Goal: Task Accomplishment & Management: Complete application form

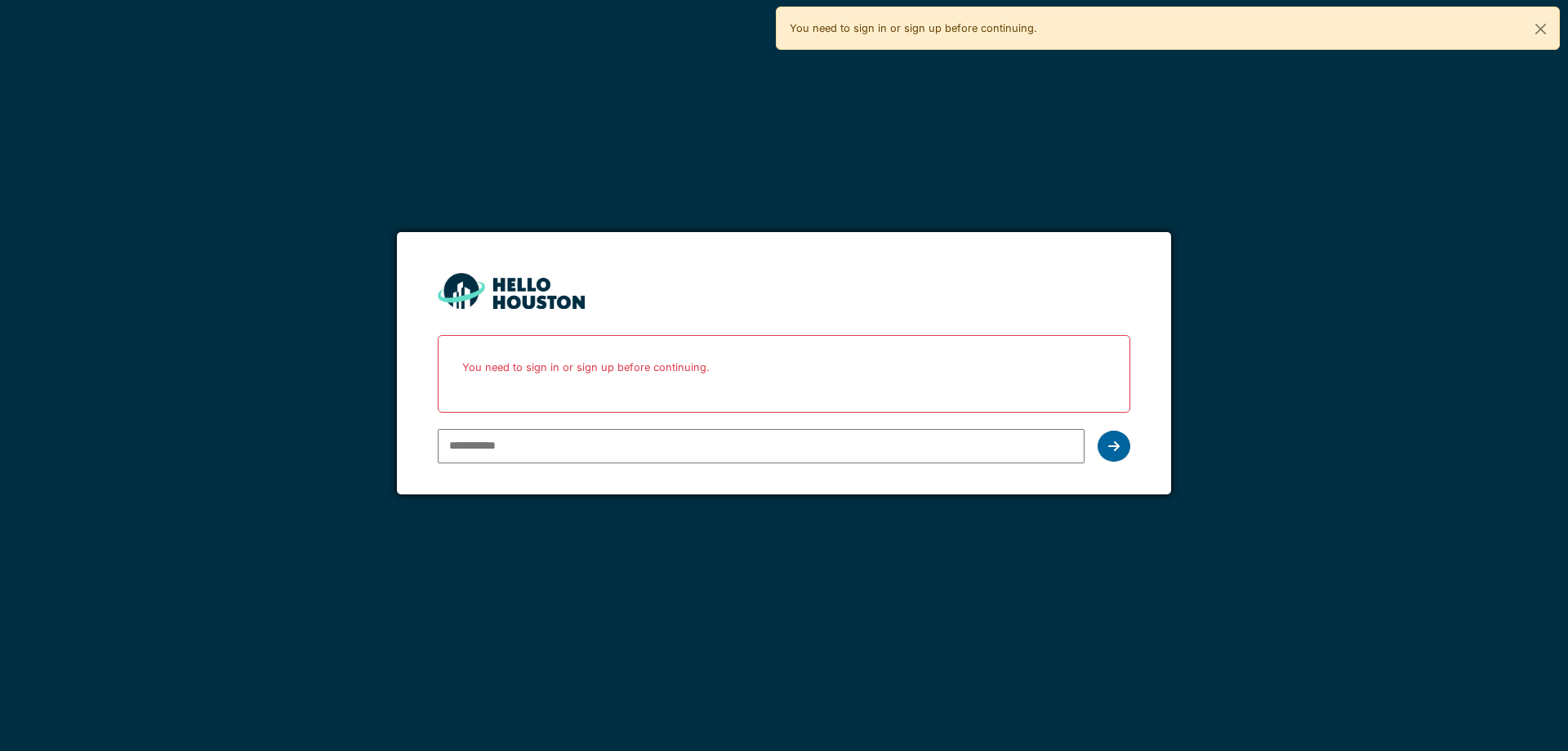
type input "**********"
click at [1116, 448] on icon at bounding box center [1113, 446] width 12 height 13
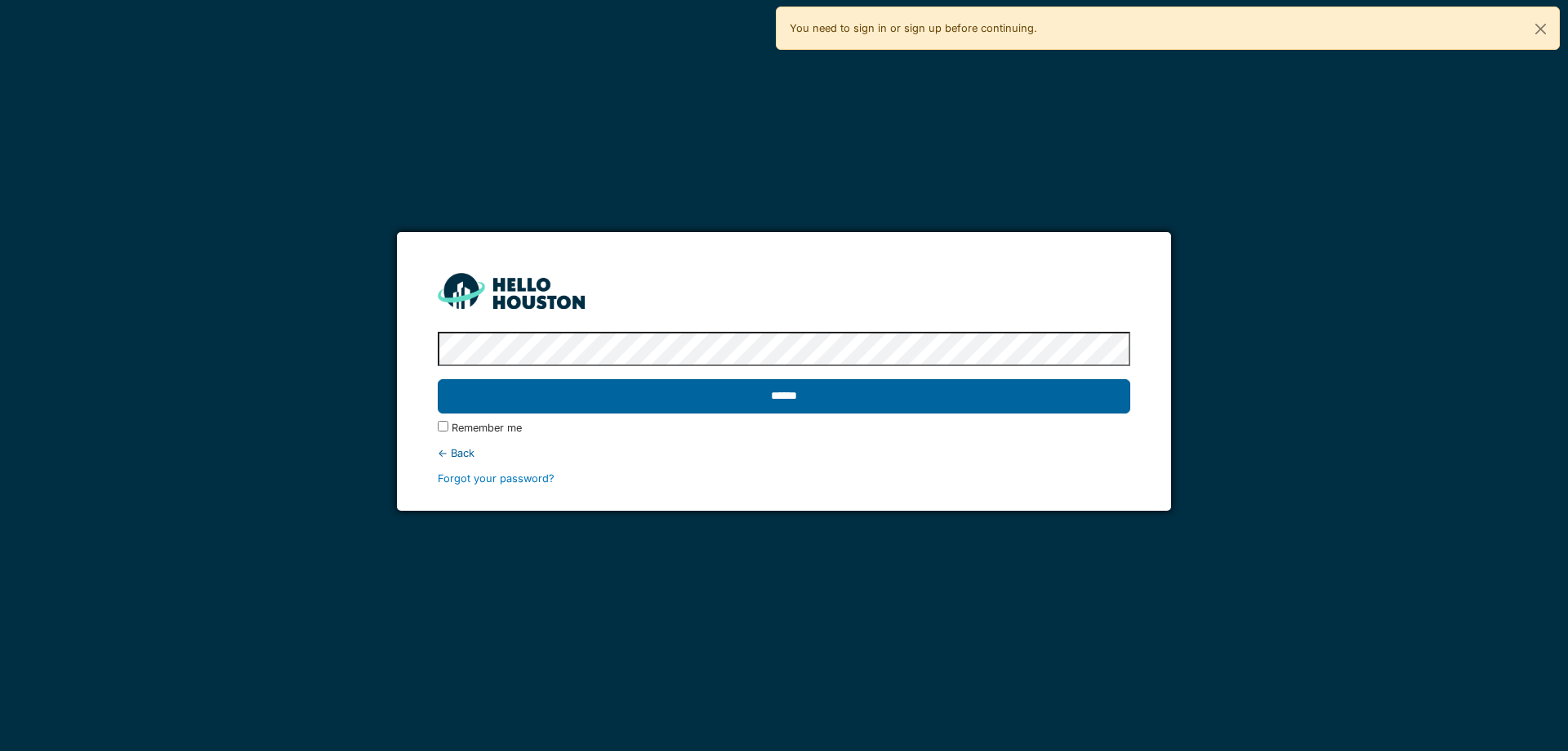
click at [564, 384] on input "******" at bounding box center [784, 396] width 692 height 34
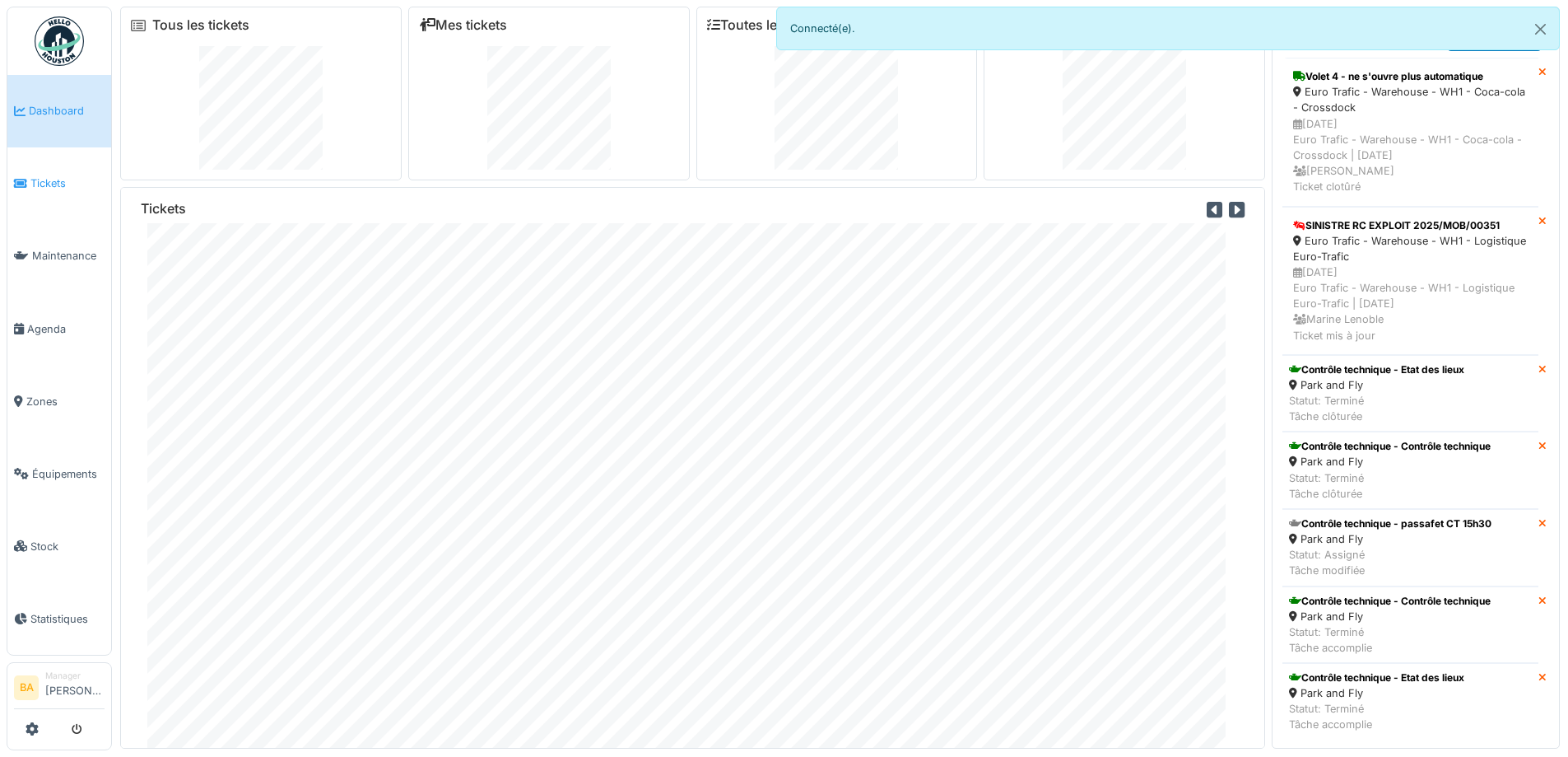
click at [52, 180] on span "Tickets" at bounding box center [67, 183] width 74 height 16
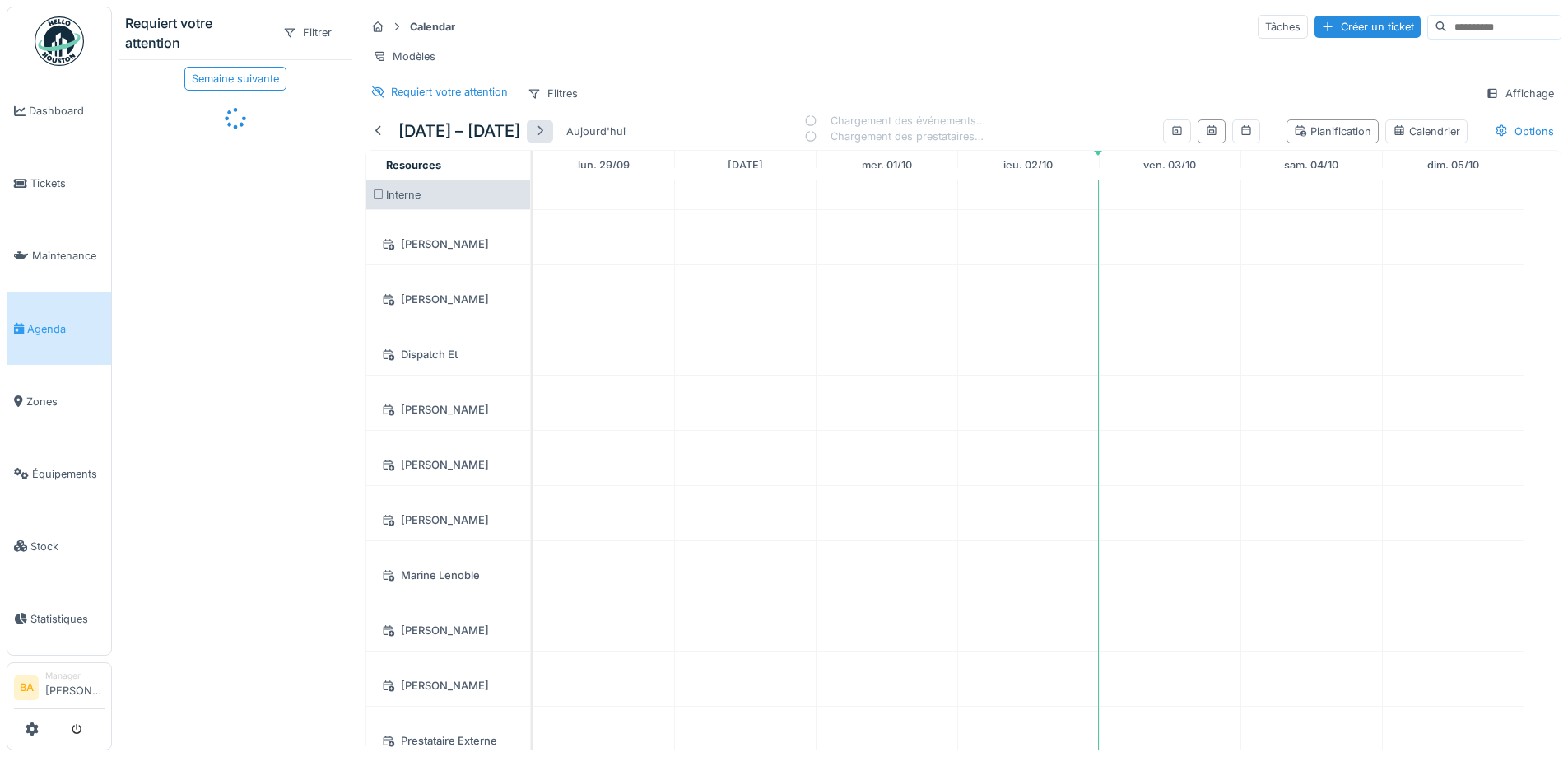
click at [547, 139] on div at bounding box center [540, 131] width 13 height 16
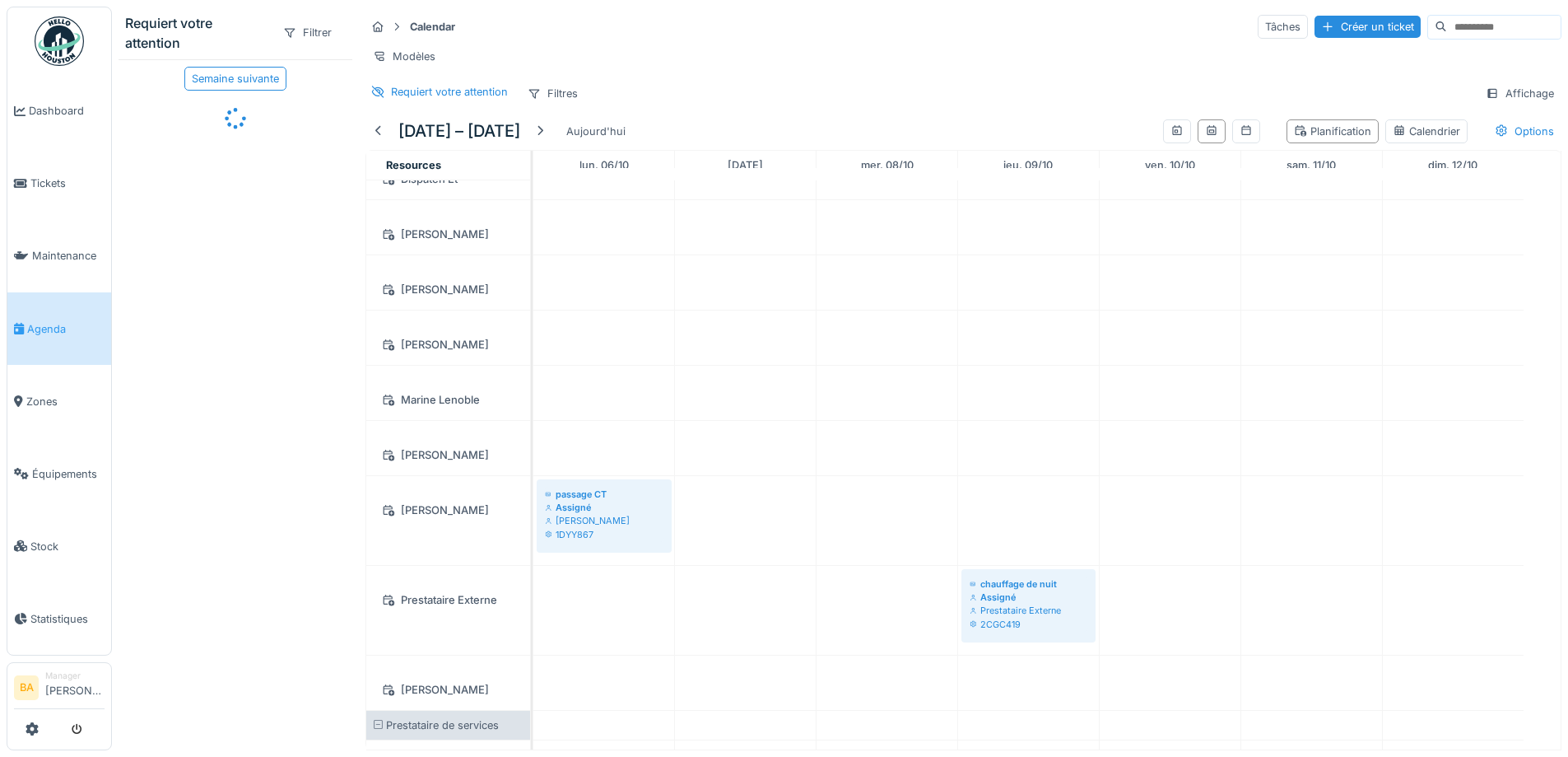
scroll to position [289, 0]
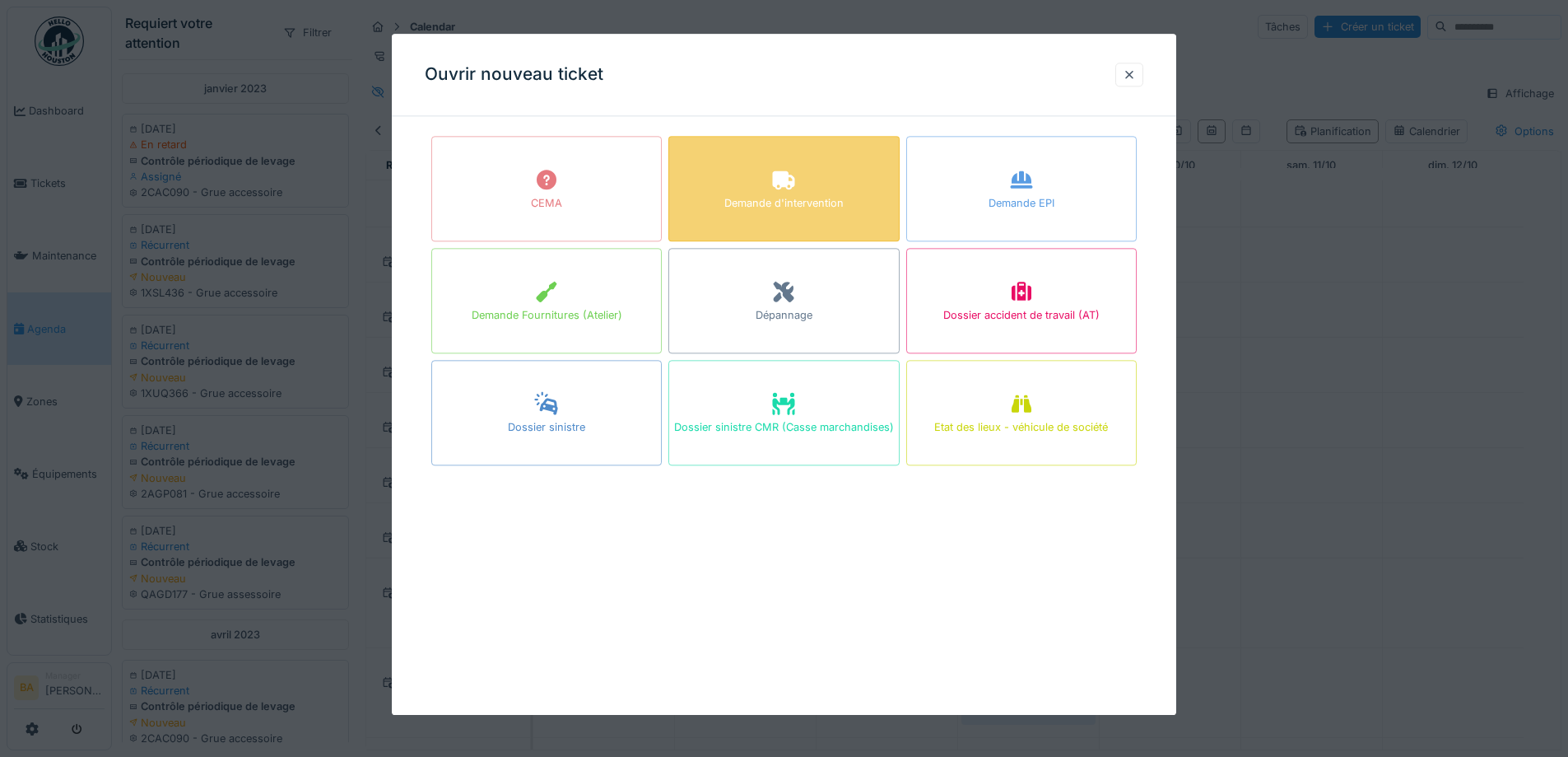
click at [761, 185] on div "Demande d'intervention" at bounding box center [784, 188] width 230 height 105
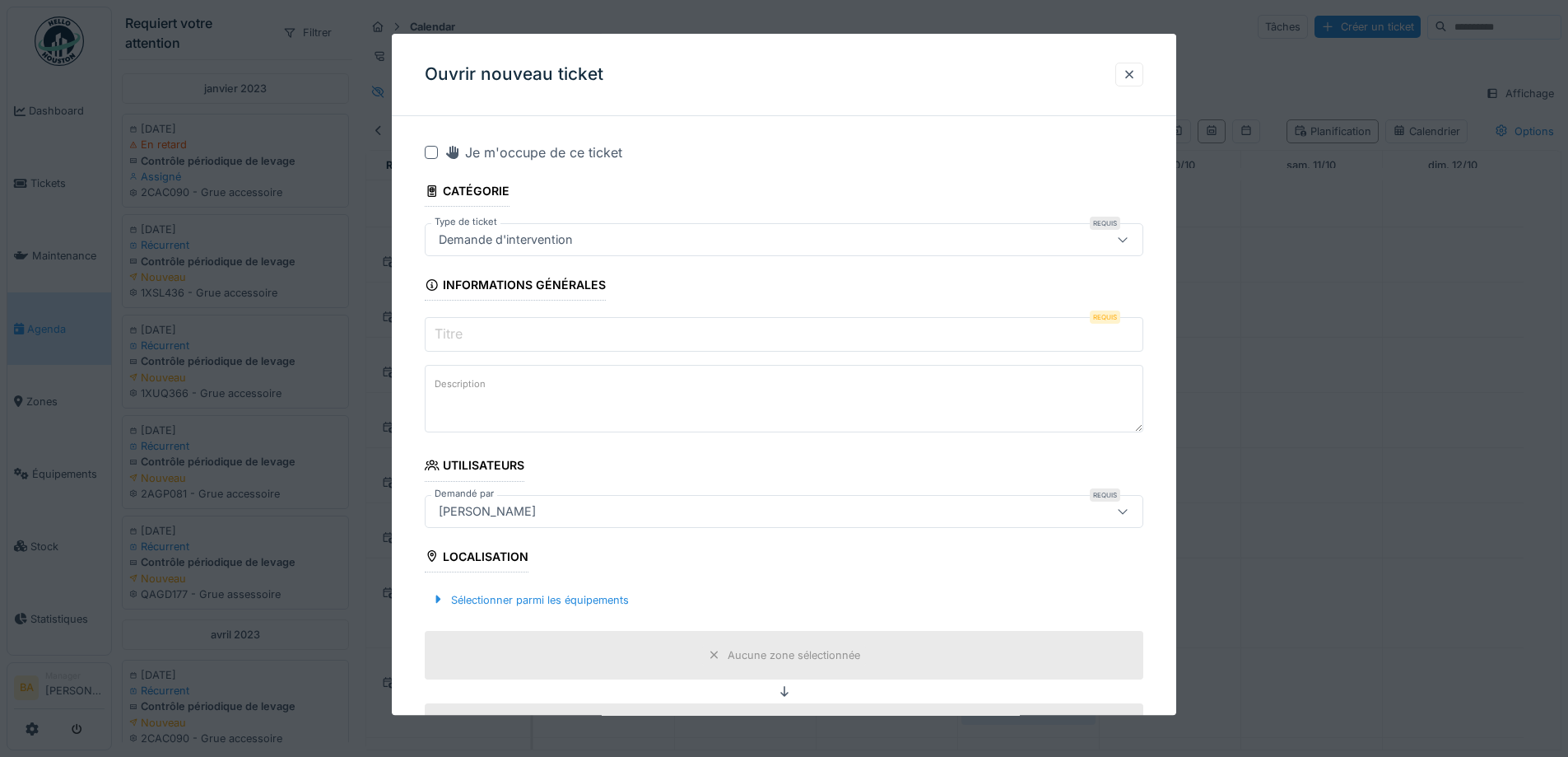
click at [471, 341] on input "Titre" at bounding box center [784, 335] width 719 height 35
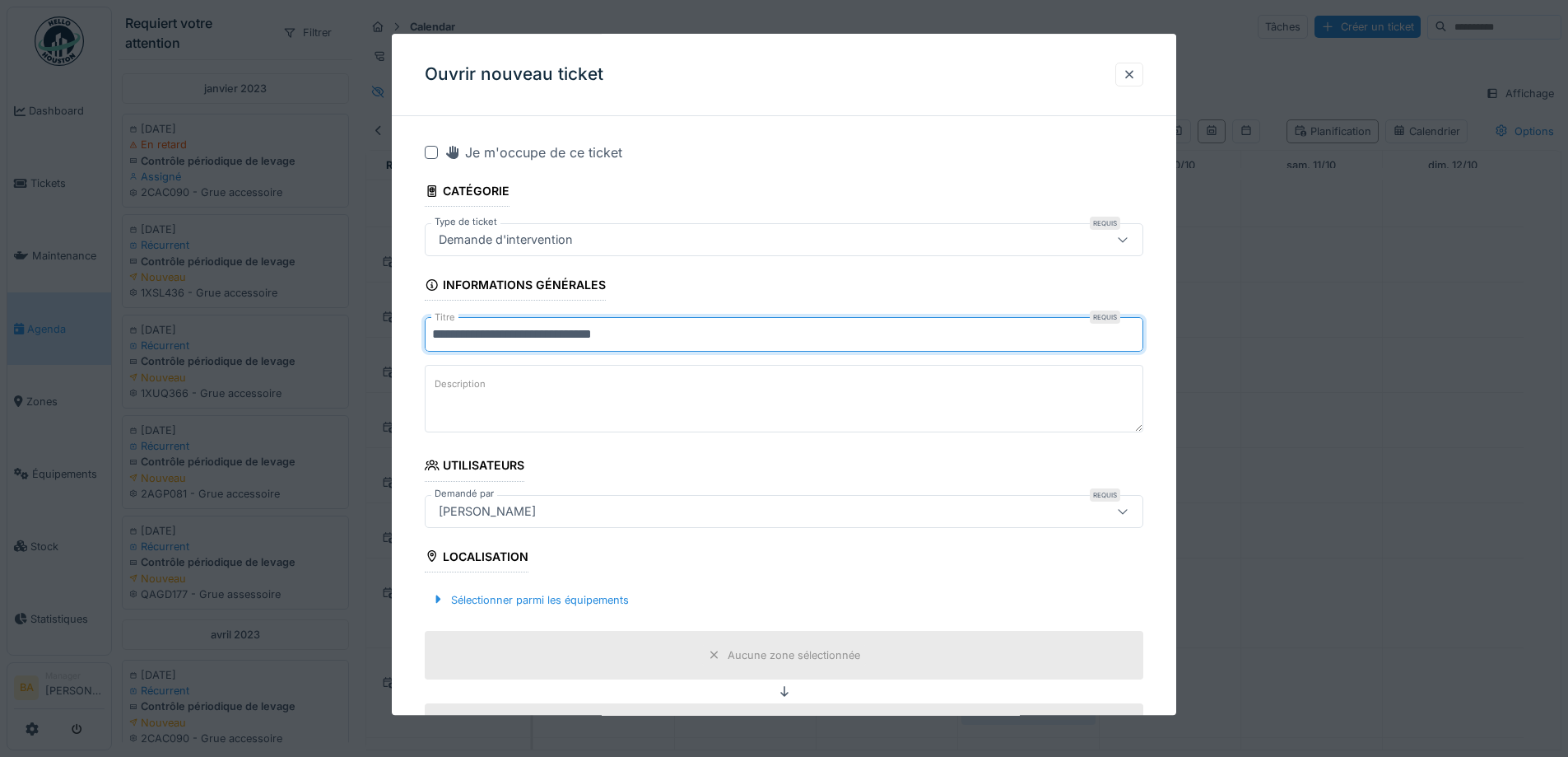
type input "**********"
click at [511, 394] on textarea "Description" at bounding box center [784, 399] width 719 height 68
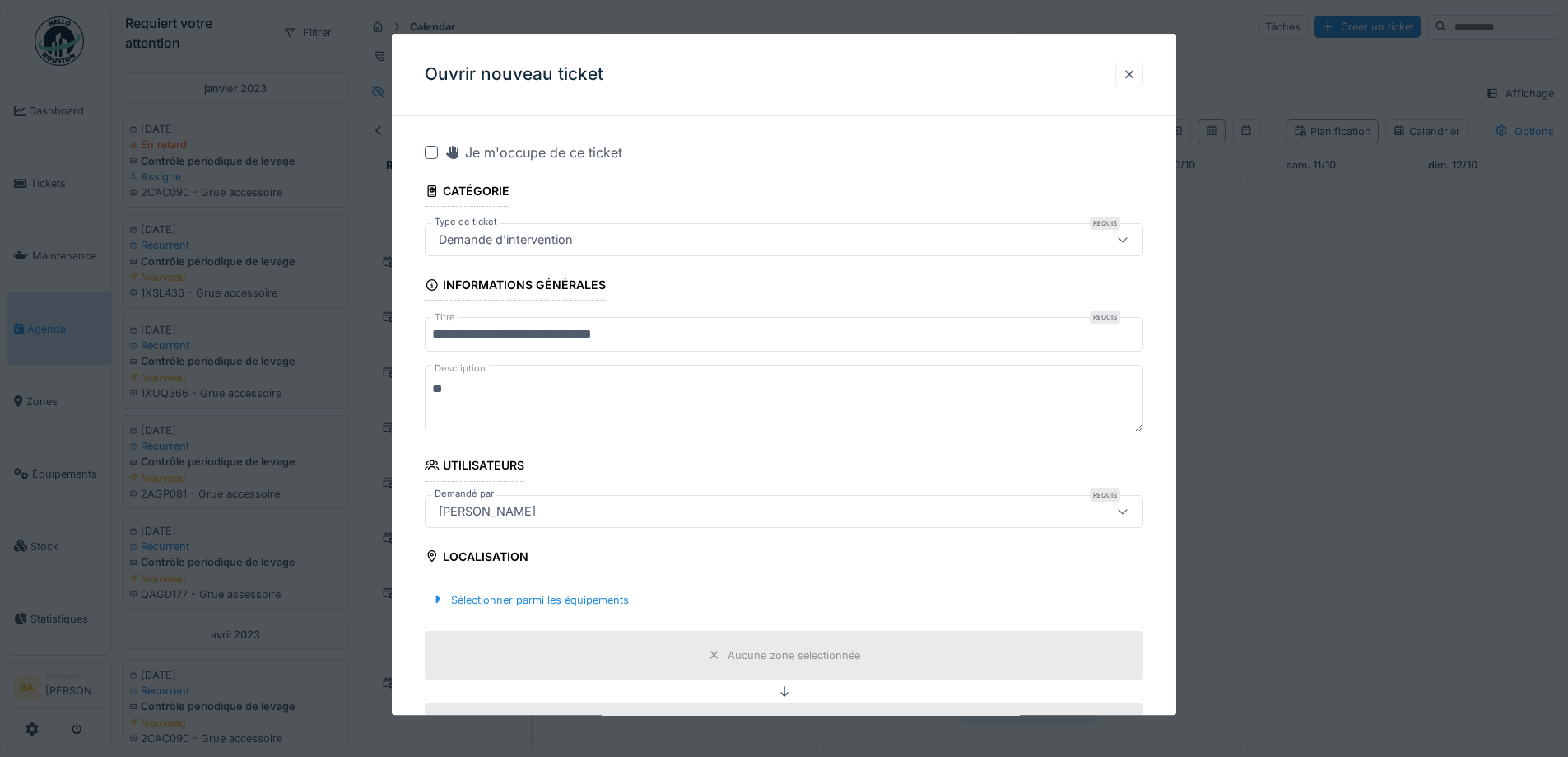
type textarea "*"
click at [541, 385] on textarea "**********" at bounding box center [784, 399] width 719 height 68
click at [488, 386] on textarea "**********" at bounding box center [784, 399] width 719 height 68
click at [428, 392] on textarea "**********" at bounding box center [784, 399] width 719 height 68
click at [682, 405] on textarea "**********" at bounding box center [784, 399] width 719 height 68
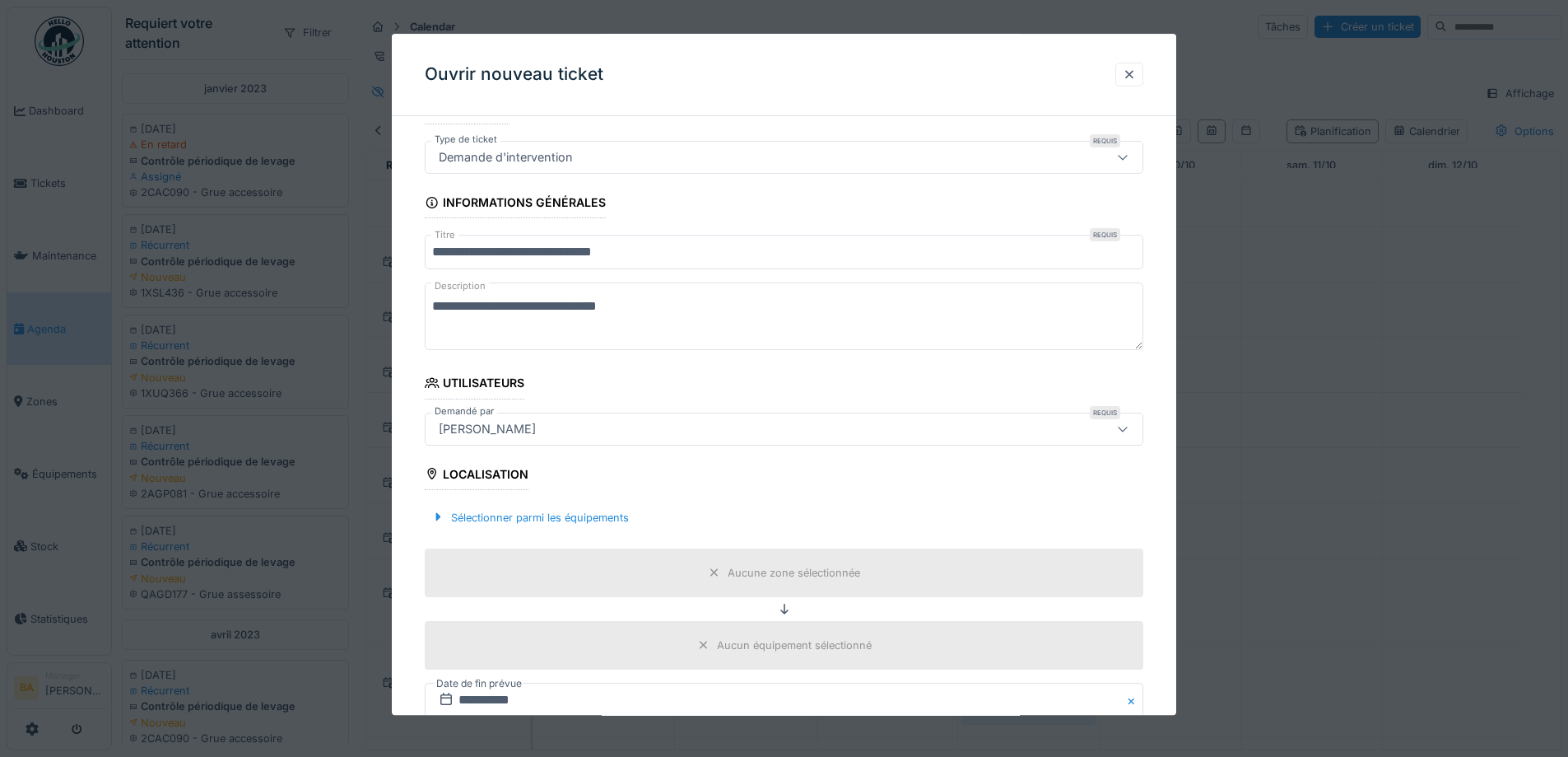
scroll to position [164, 0]
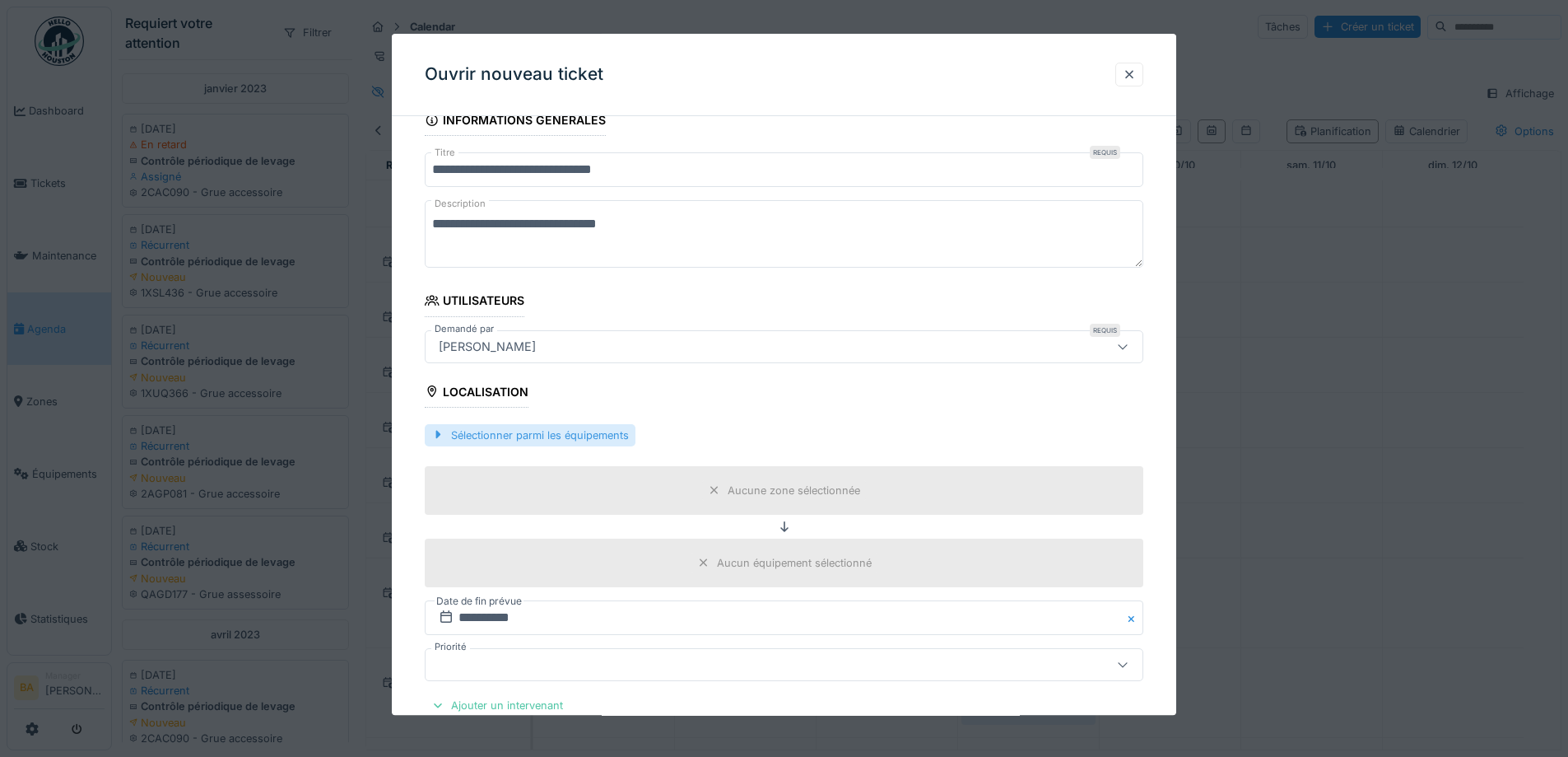
type textarea "**********"
click at [439, 429] on div at bounding box center [437, 435] width 13 height 16
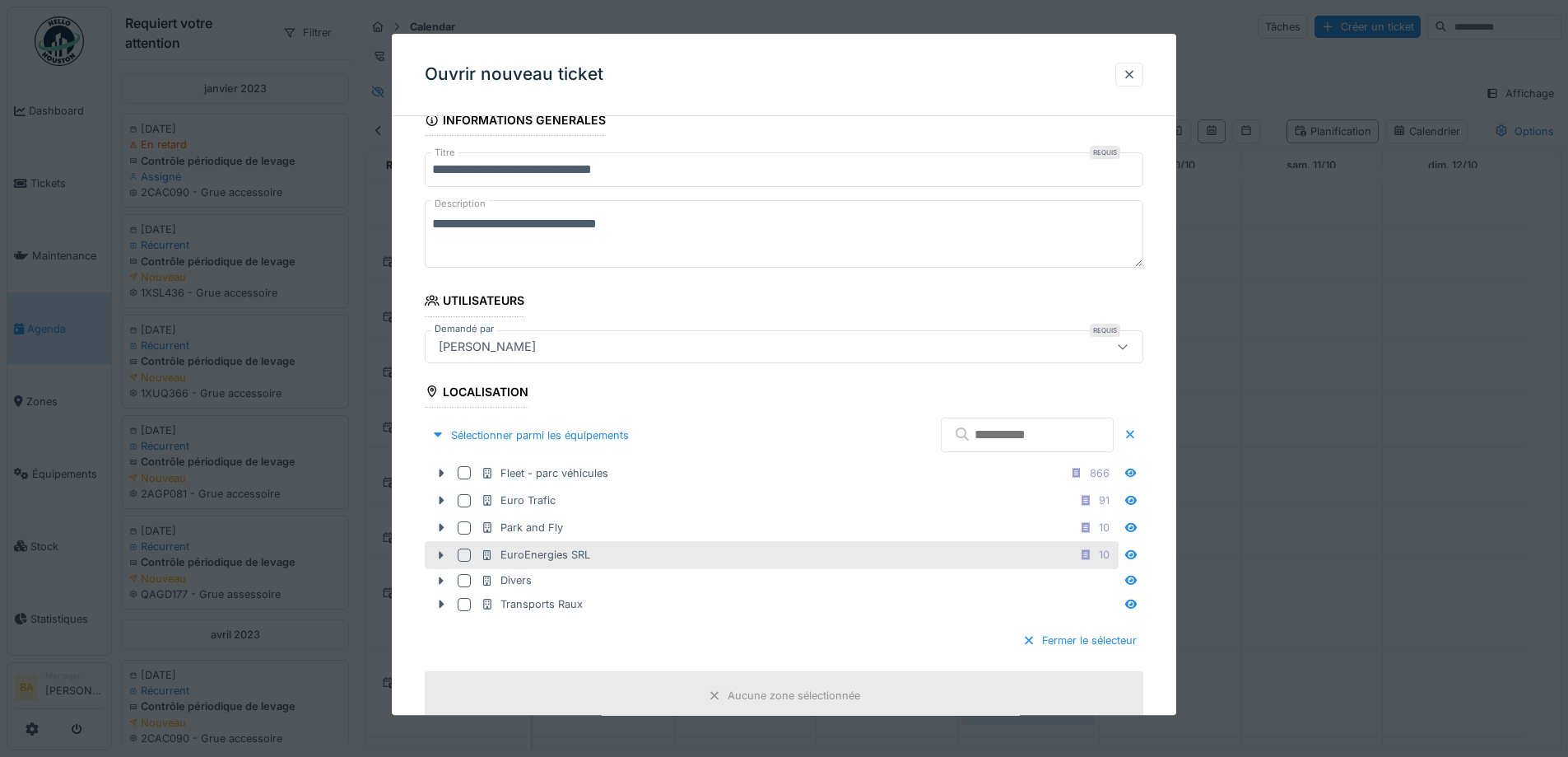
click at [460, 557] on div at bounding box center [464, 554] width 13 height 13
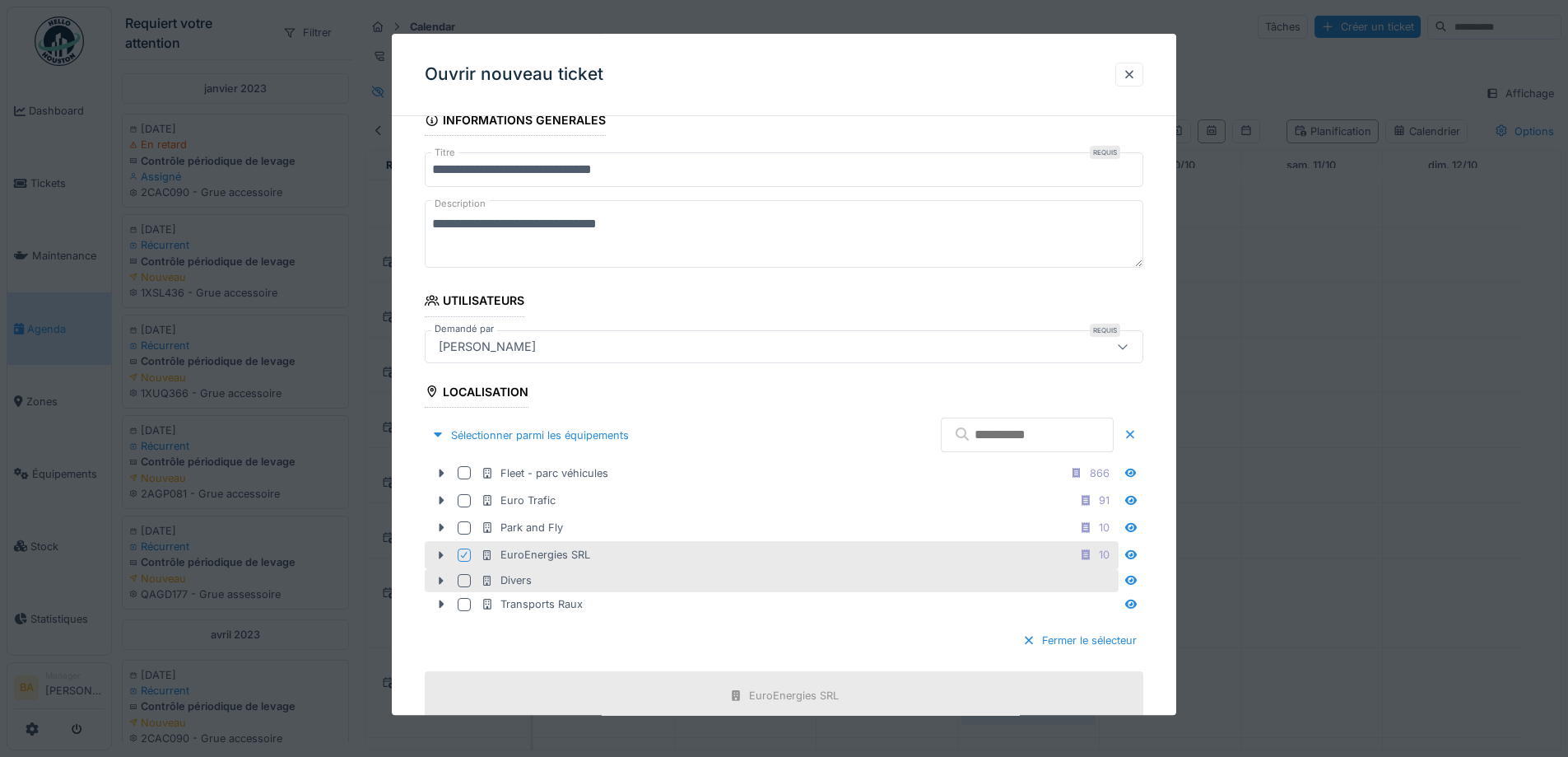
scroll to position [330, 0]
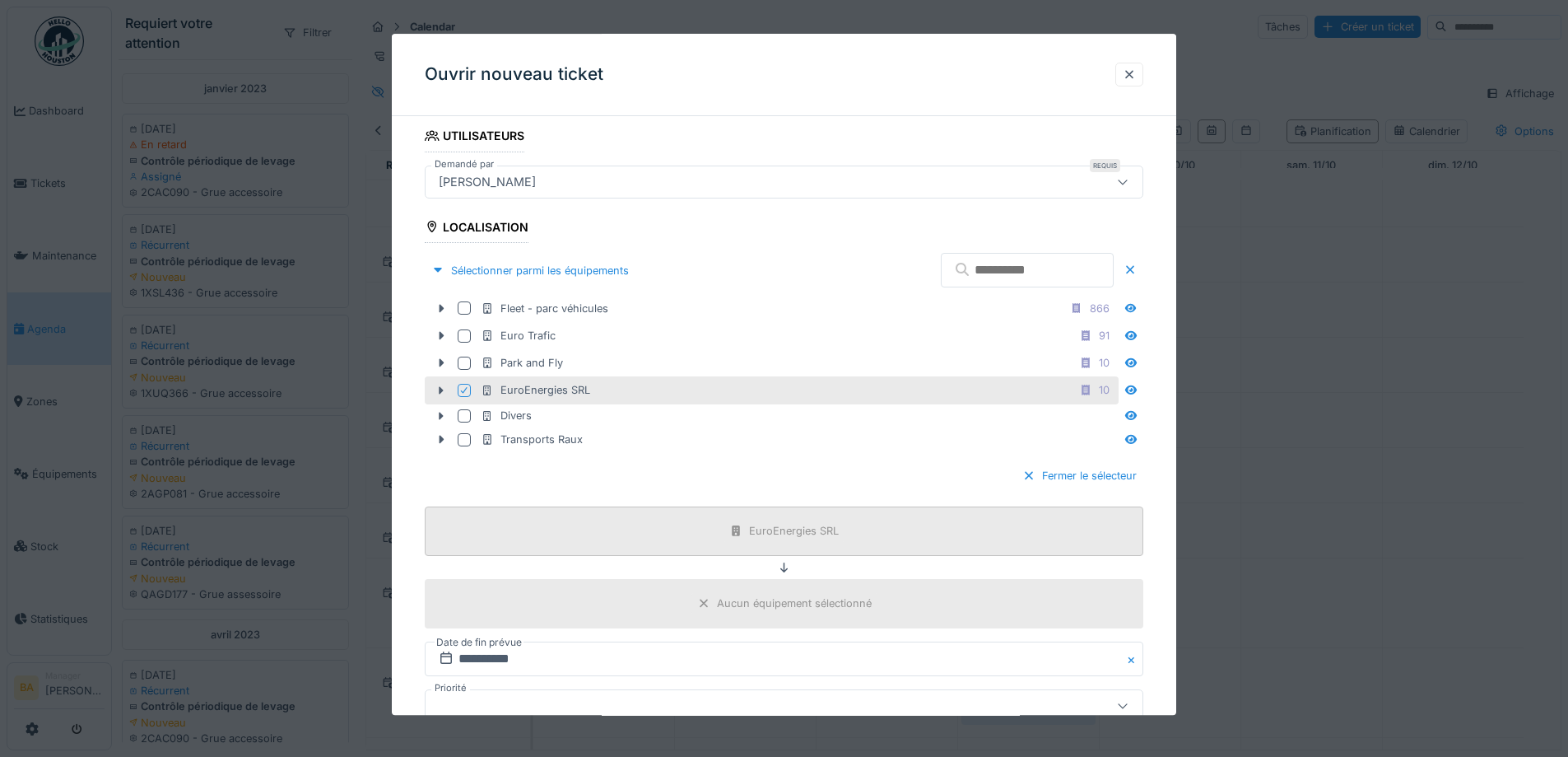
click at [768, 540] on div "EuroEnergies SRL" at bounding box center [784, 531] width 121 height 21
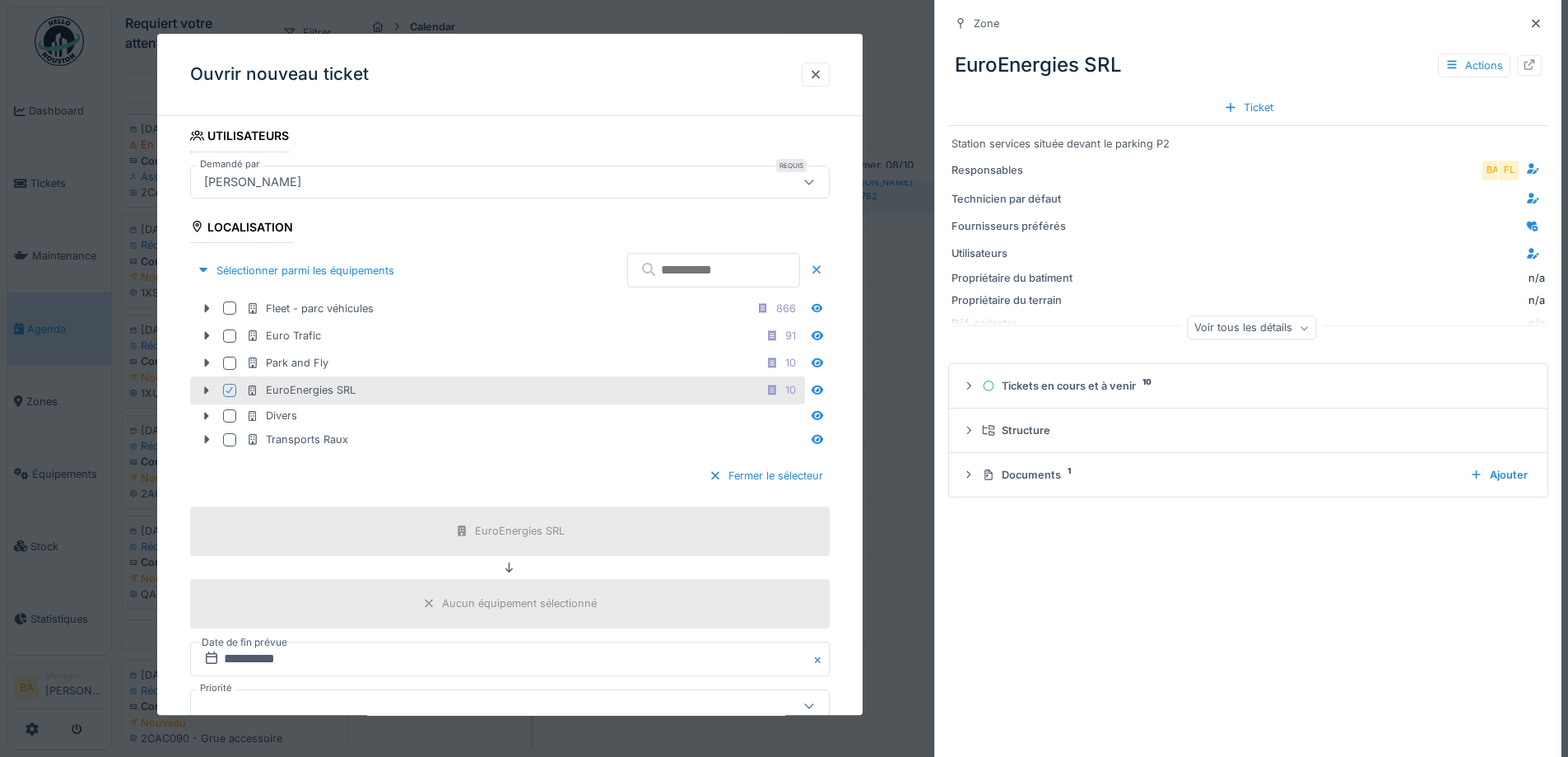
click at [226, 392] on icon at bounding box center [229, 390] width 10 height 8
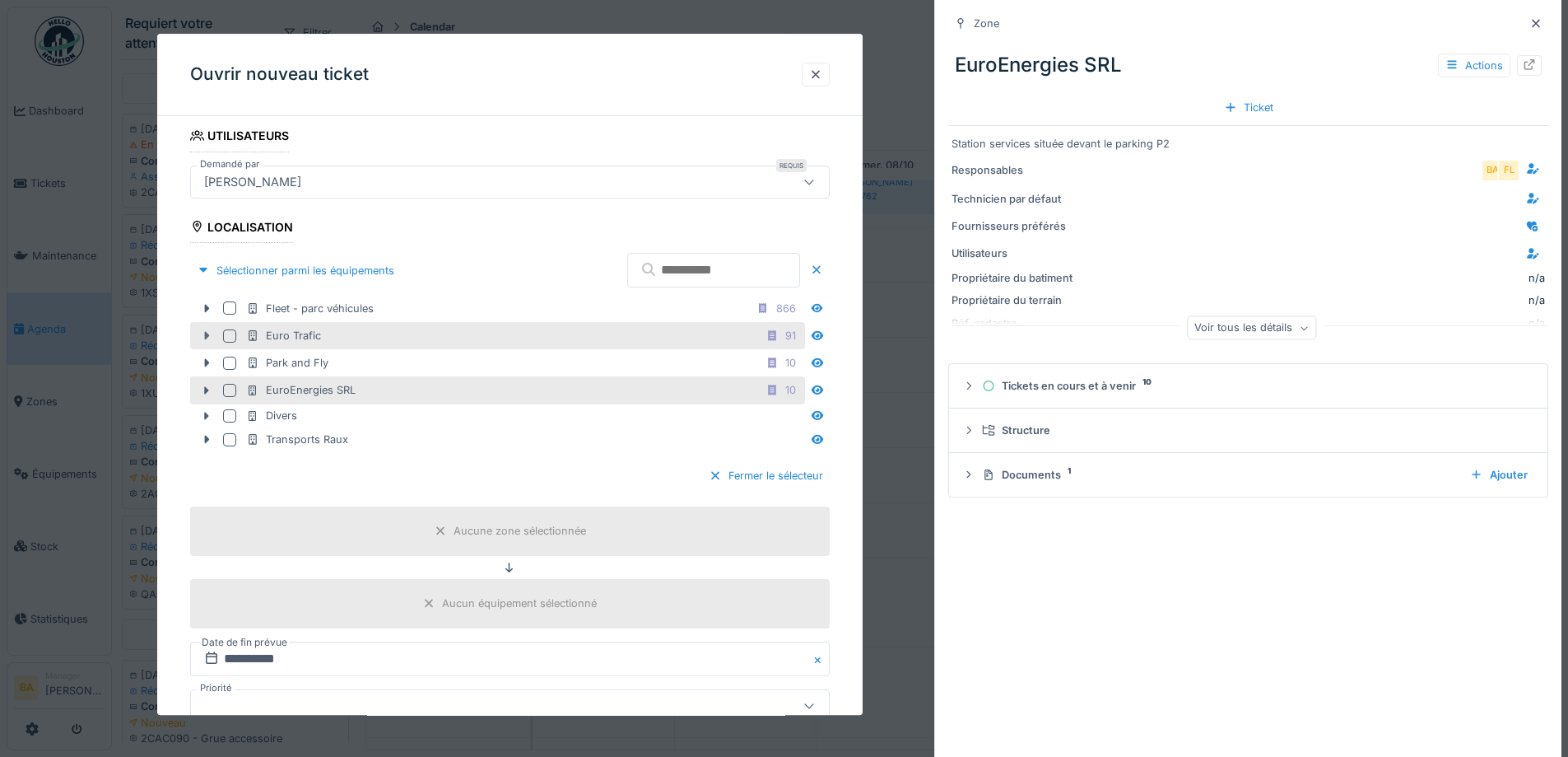
click at [209, 332] on icon at bounding box center [206, 336] width 13 height 11
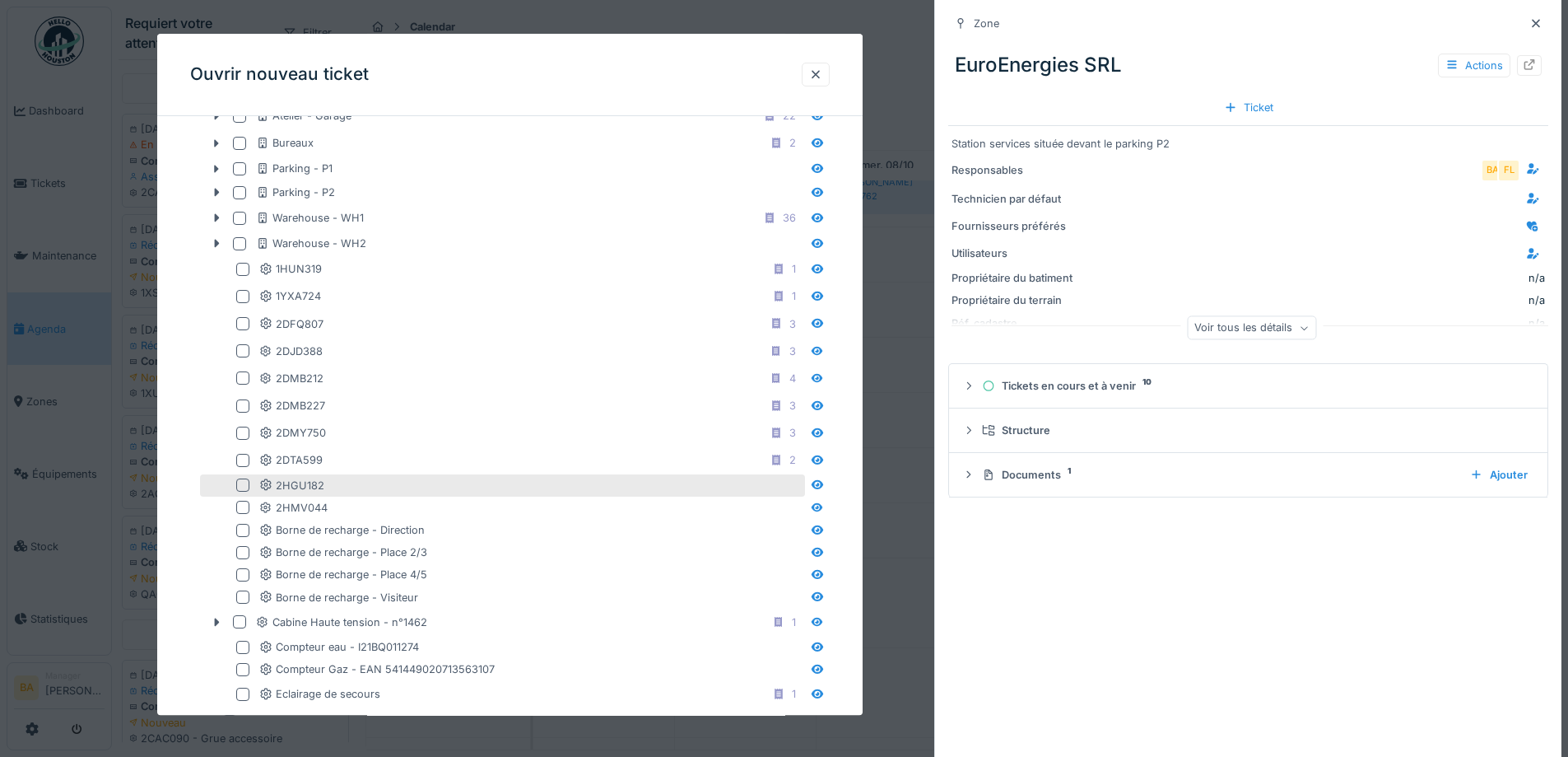
scroll to position [330, 0]
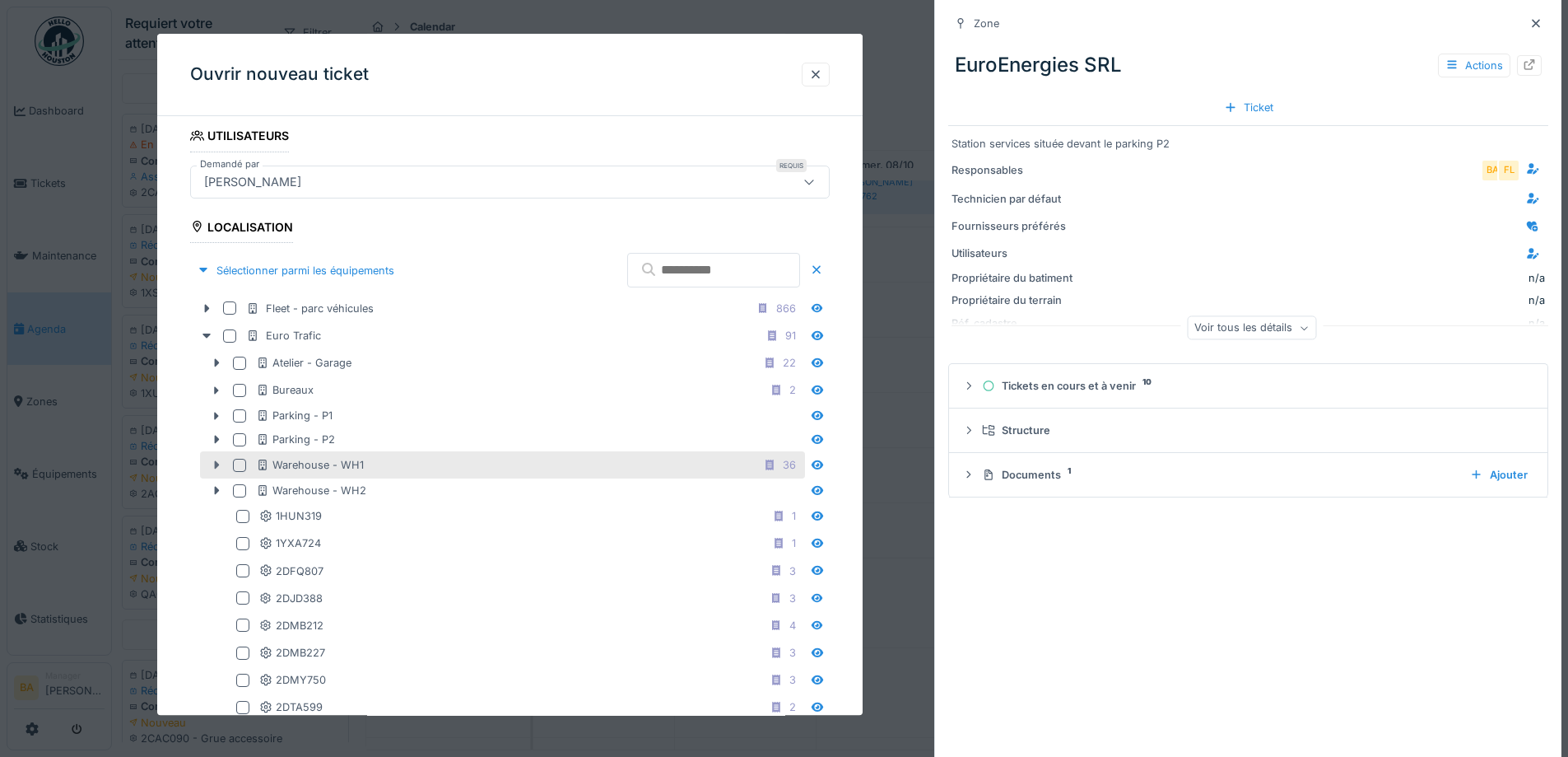
click at [214, 468] on icon at bounding box center [216, 466] width 13 height 11
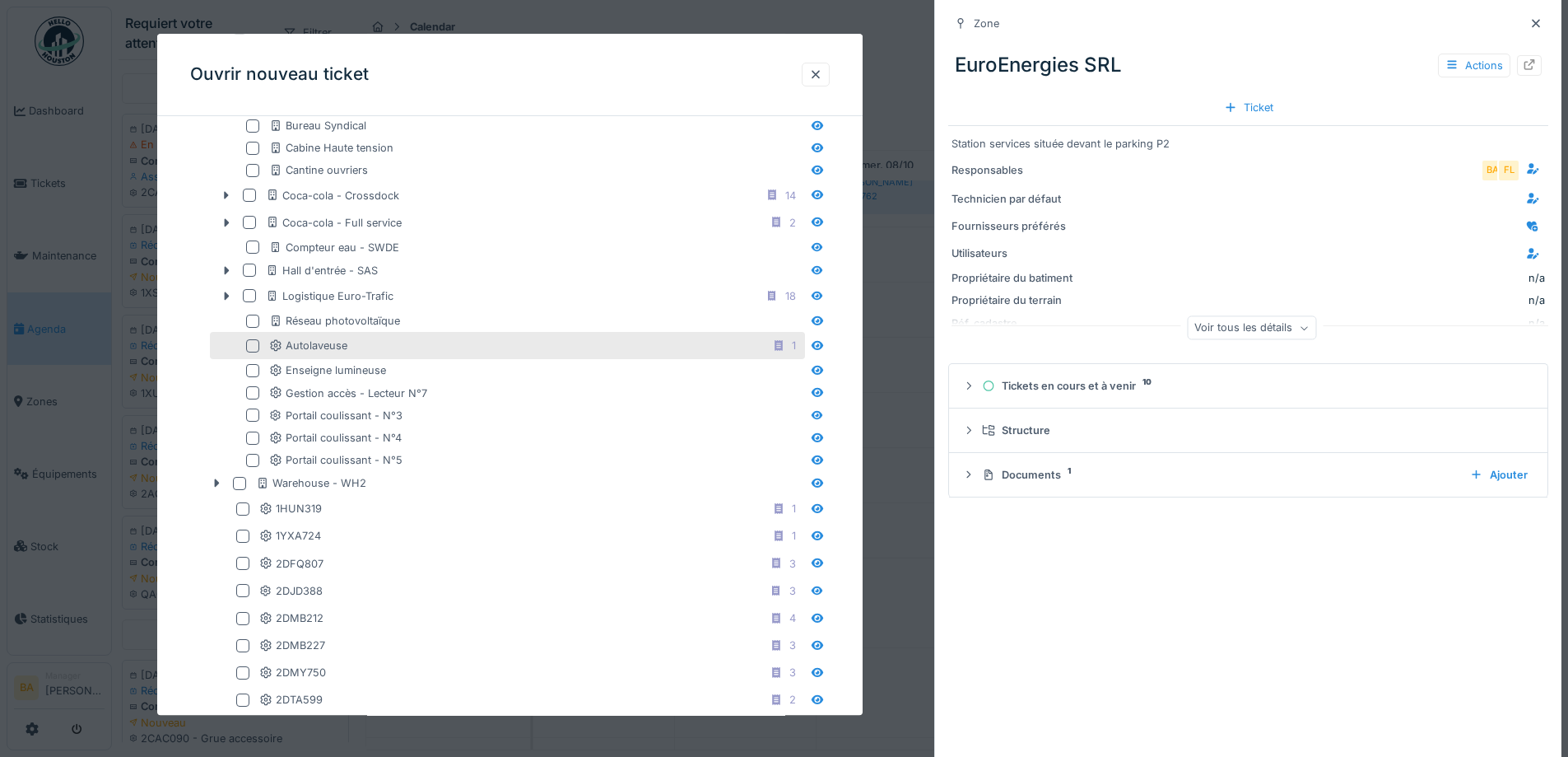
scroll to position [1152, 0]
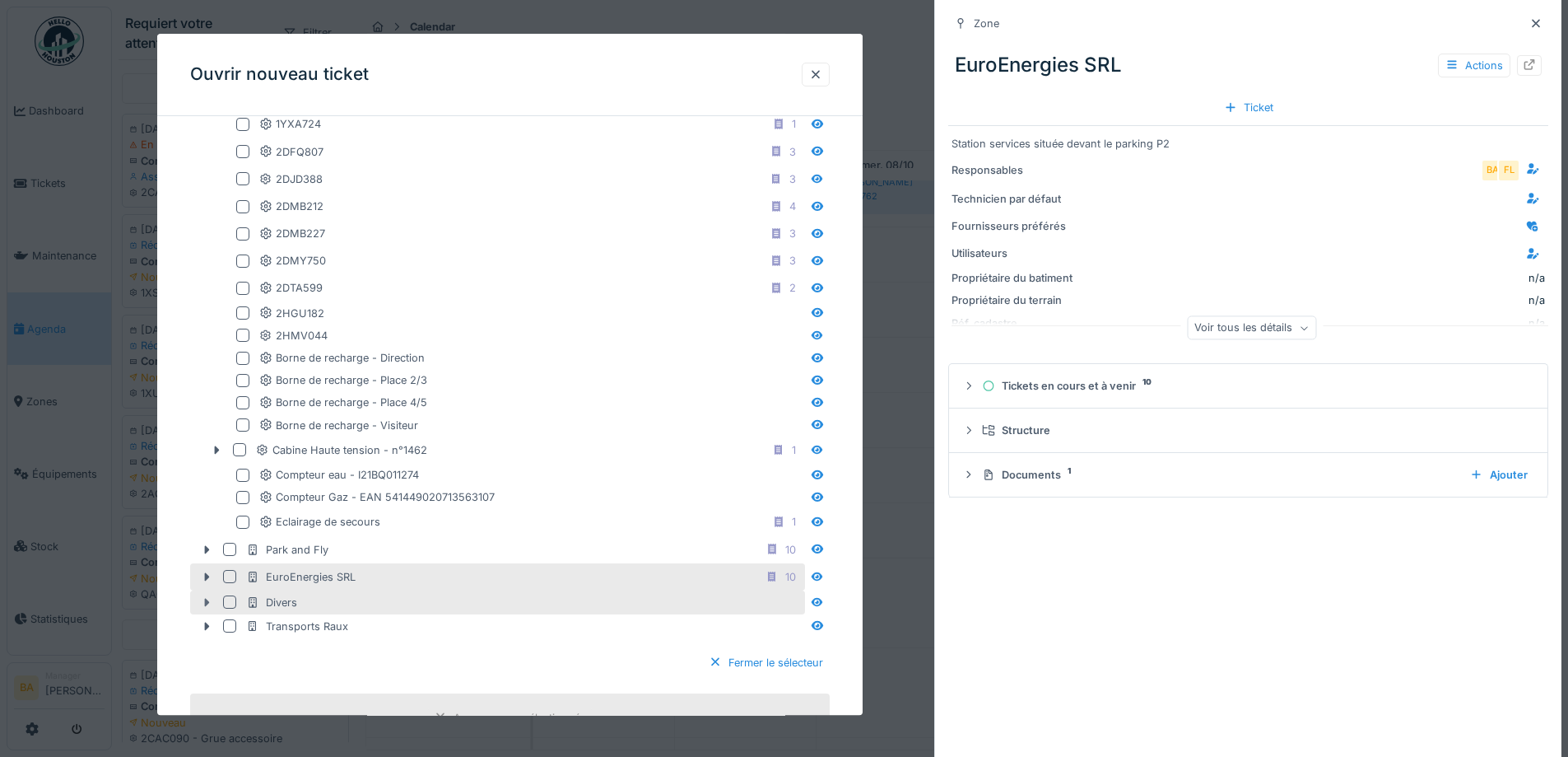
click at [204, 601] on icon at bounding box center [206, 603] width 13 height 11
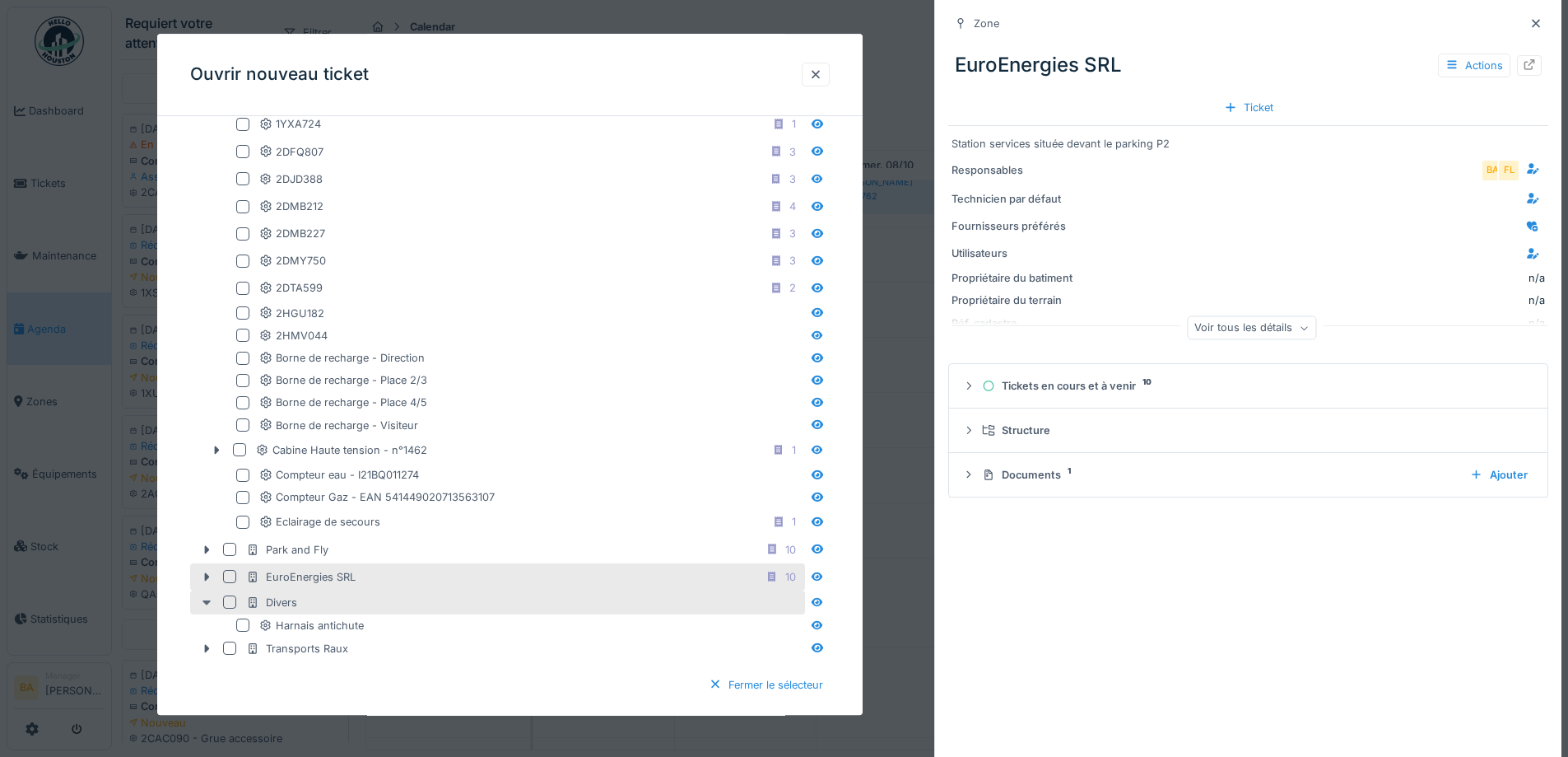
click at [204, 601] on icon at bounding box center [206, 602] width 8 height 5
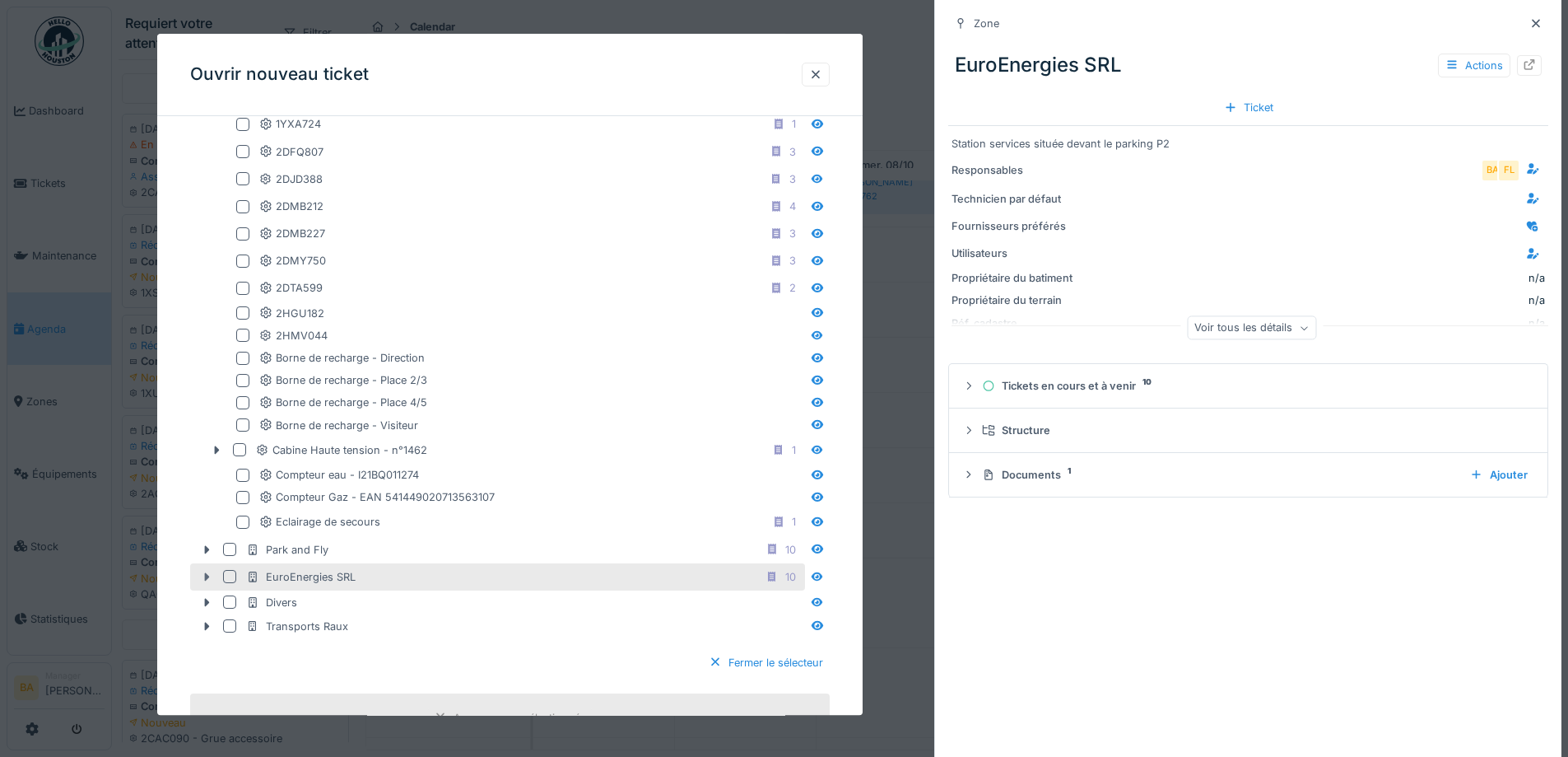
click at [203, 573] on icon at bounding box center [206, 577] width 13 height 11
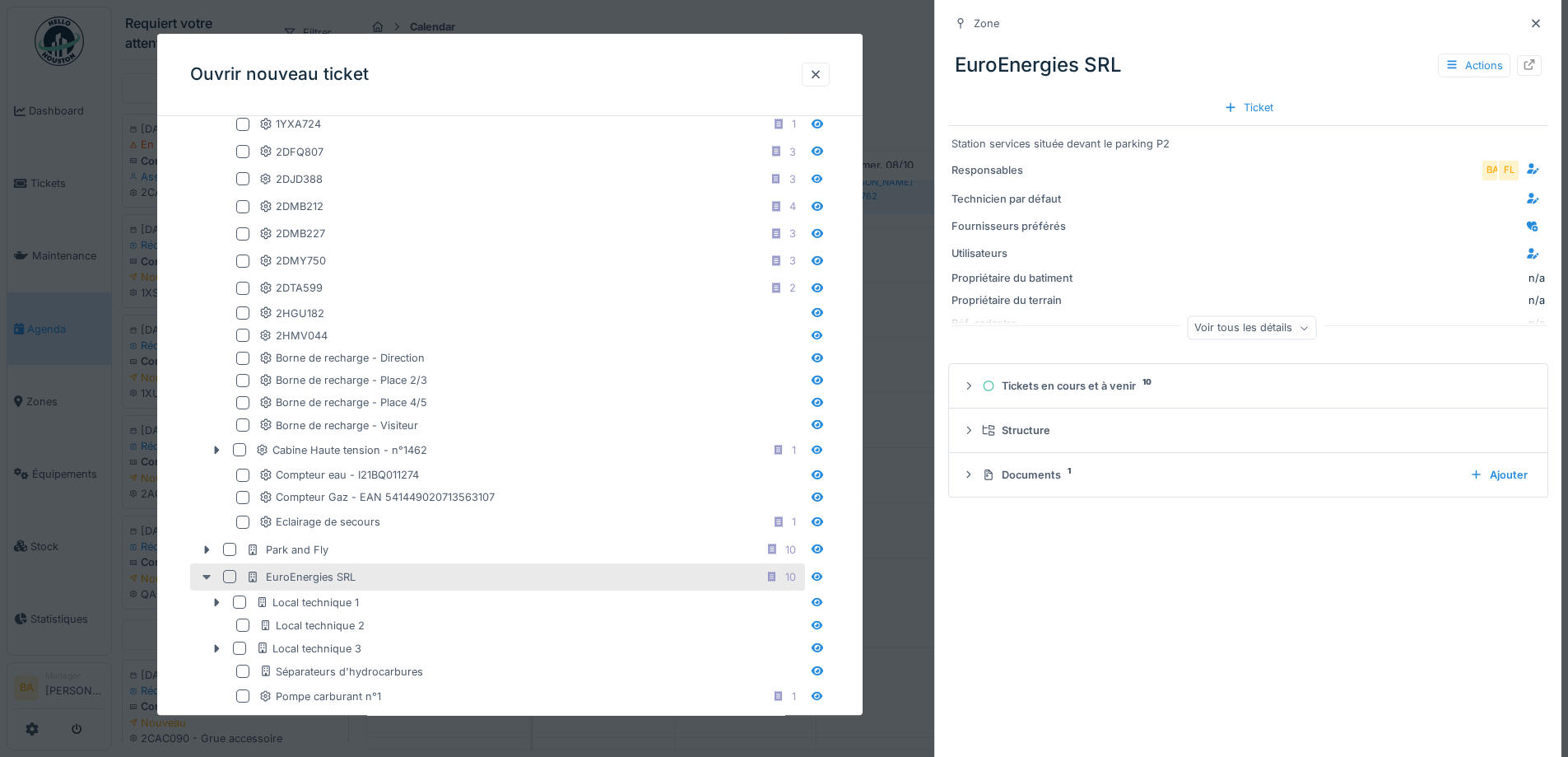
click at [204, 573] on icon at bounding box center [206, 577] width 13 height 11
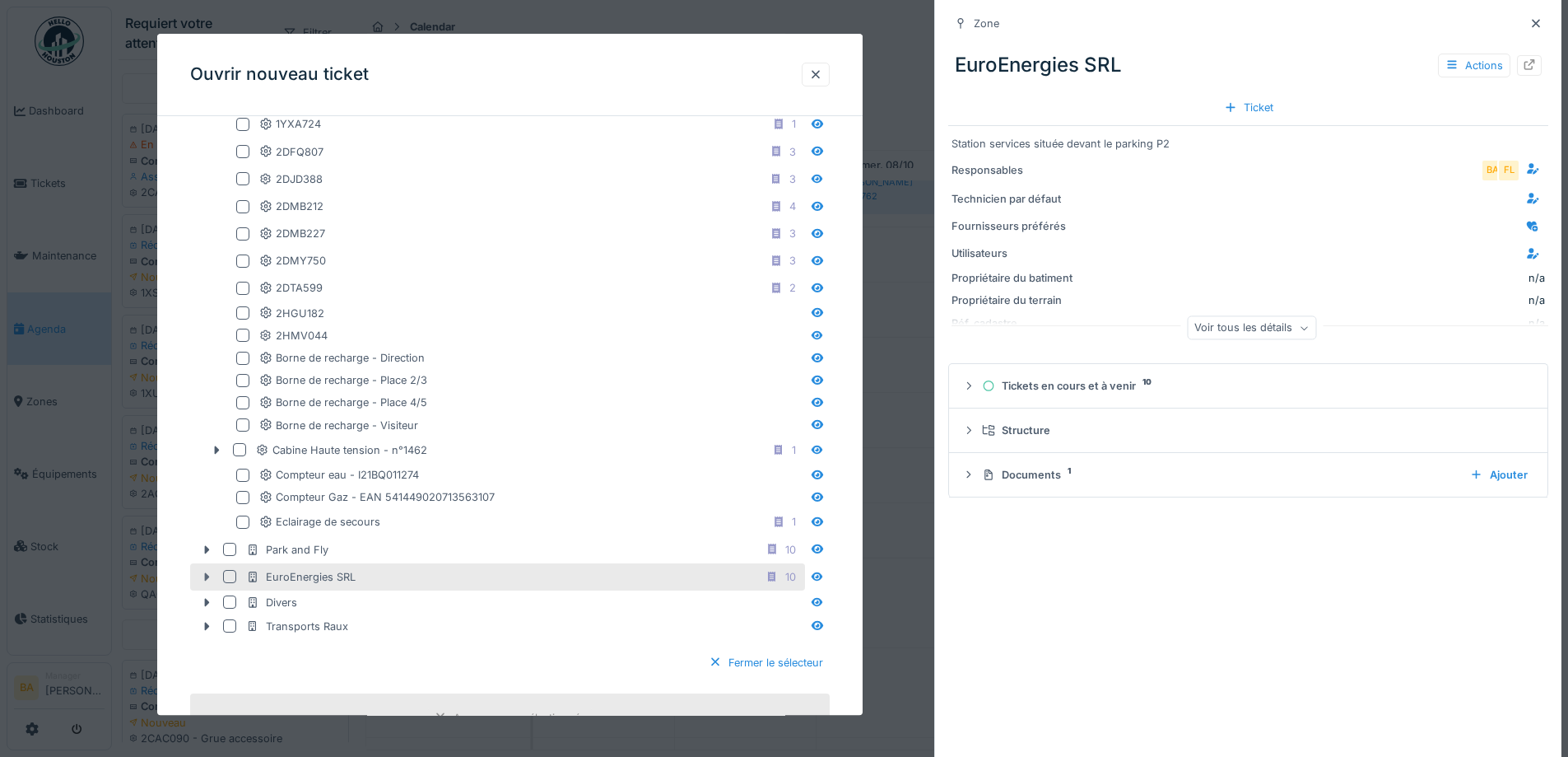
click at [204, 573] on icon at bounding box center [206, 577] width 13 height 11
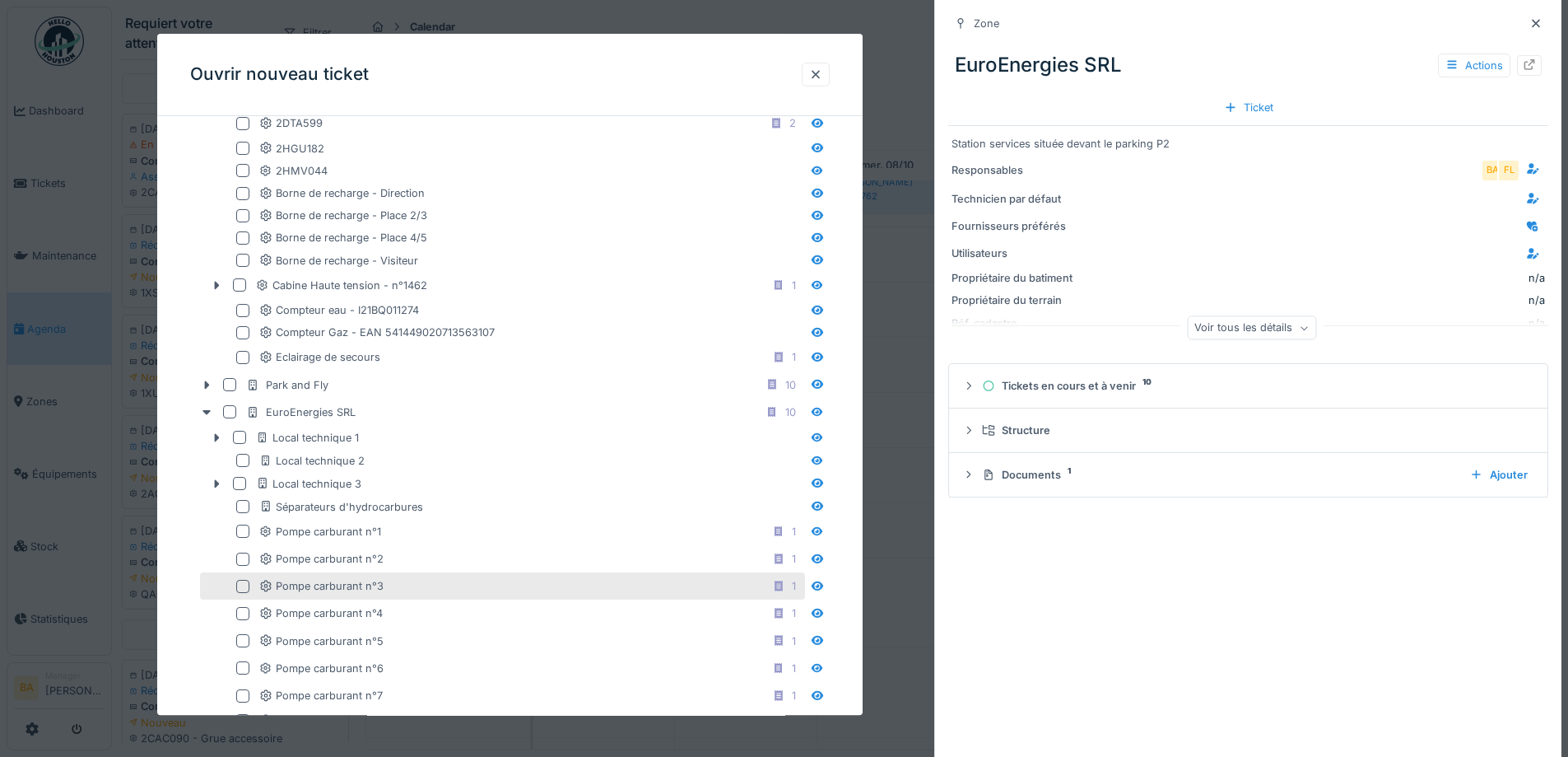
scroll to position [1564, 0]
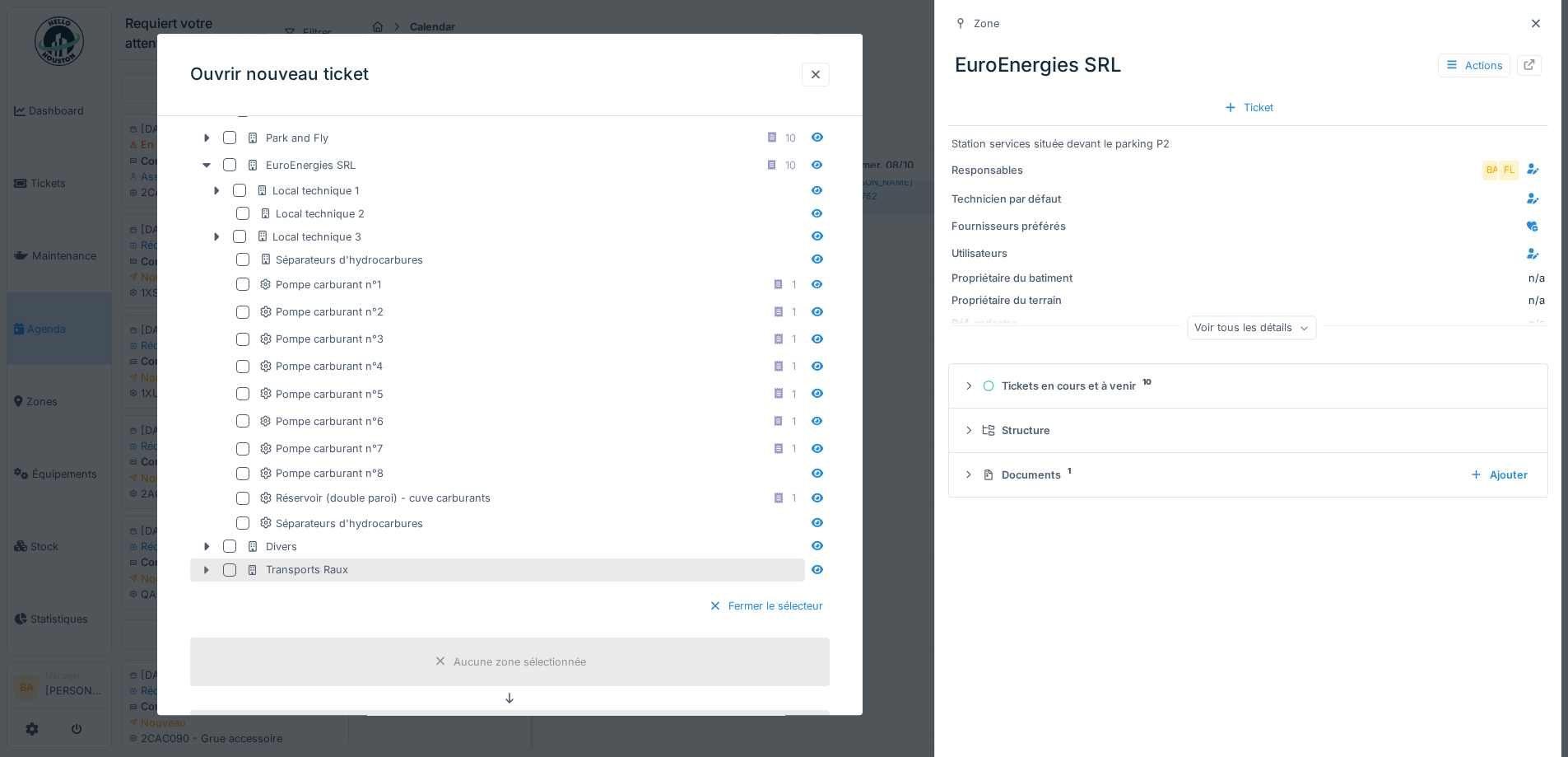
click at [210, 569] on icon at bounding box center [206, 570] width 13 height 11
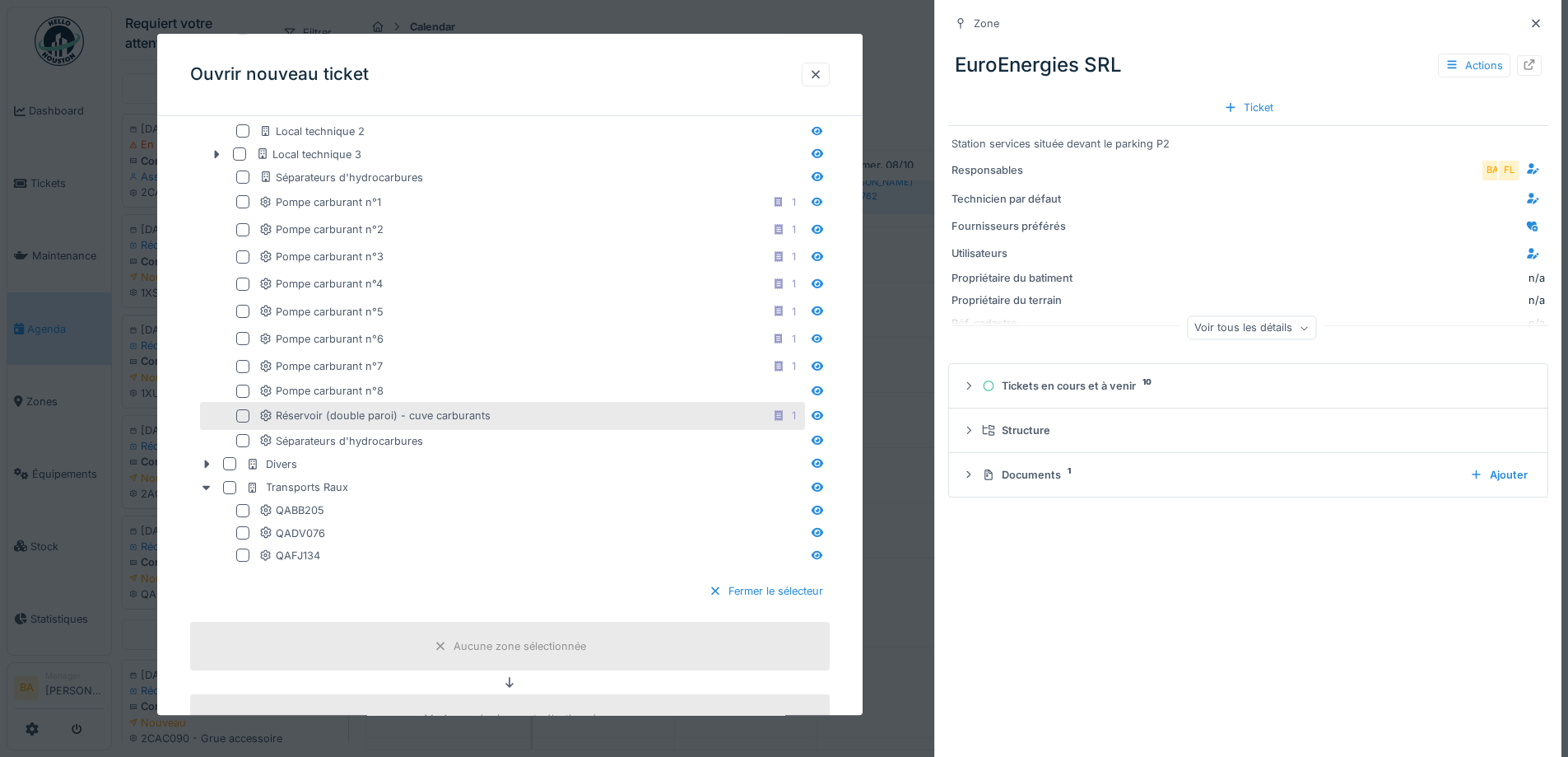
scroll to position [1482, 0]
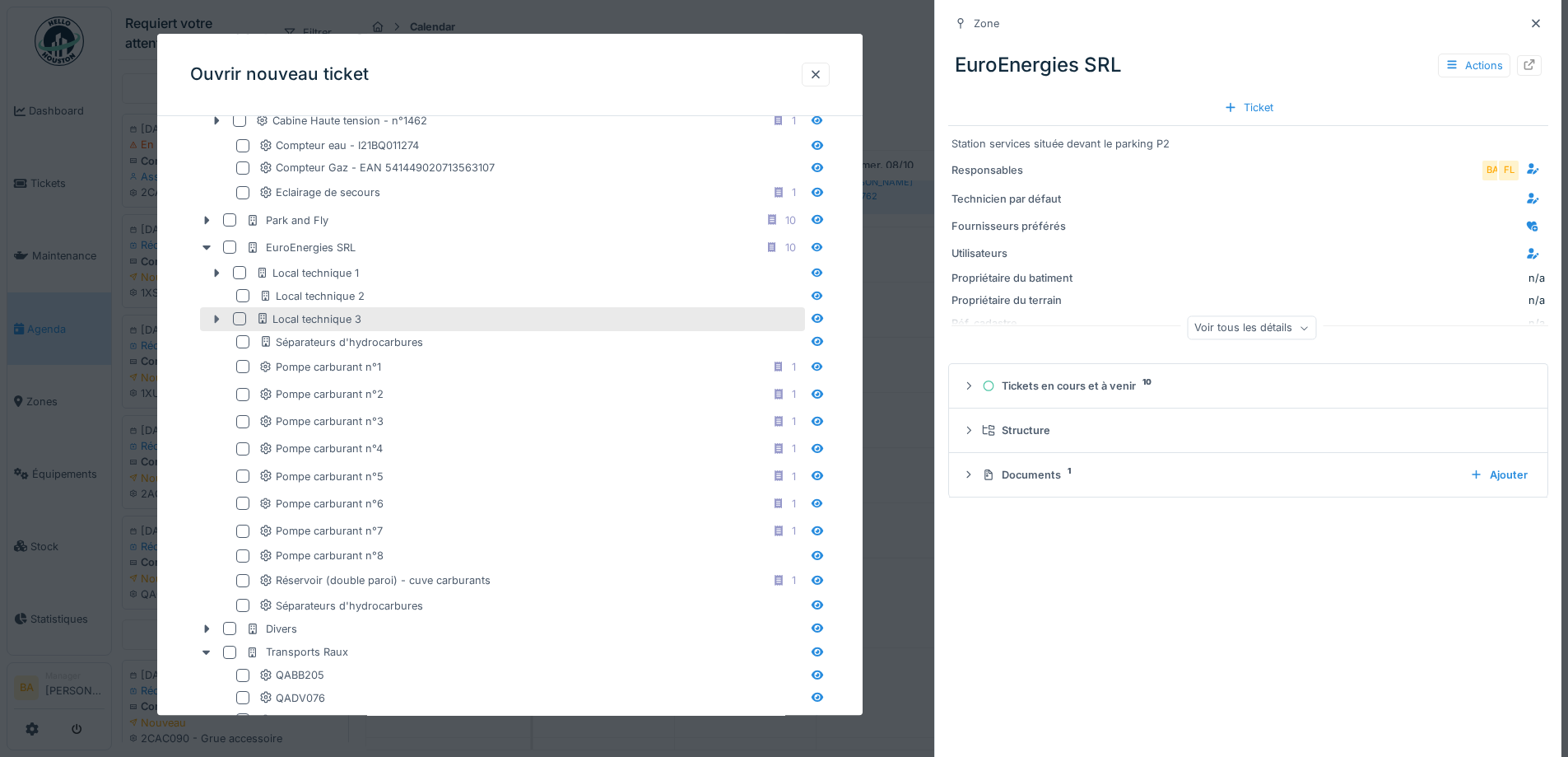
click at [216, 315] on icon at bounding box center [216, 319] width 13 height 11
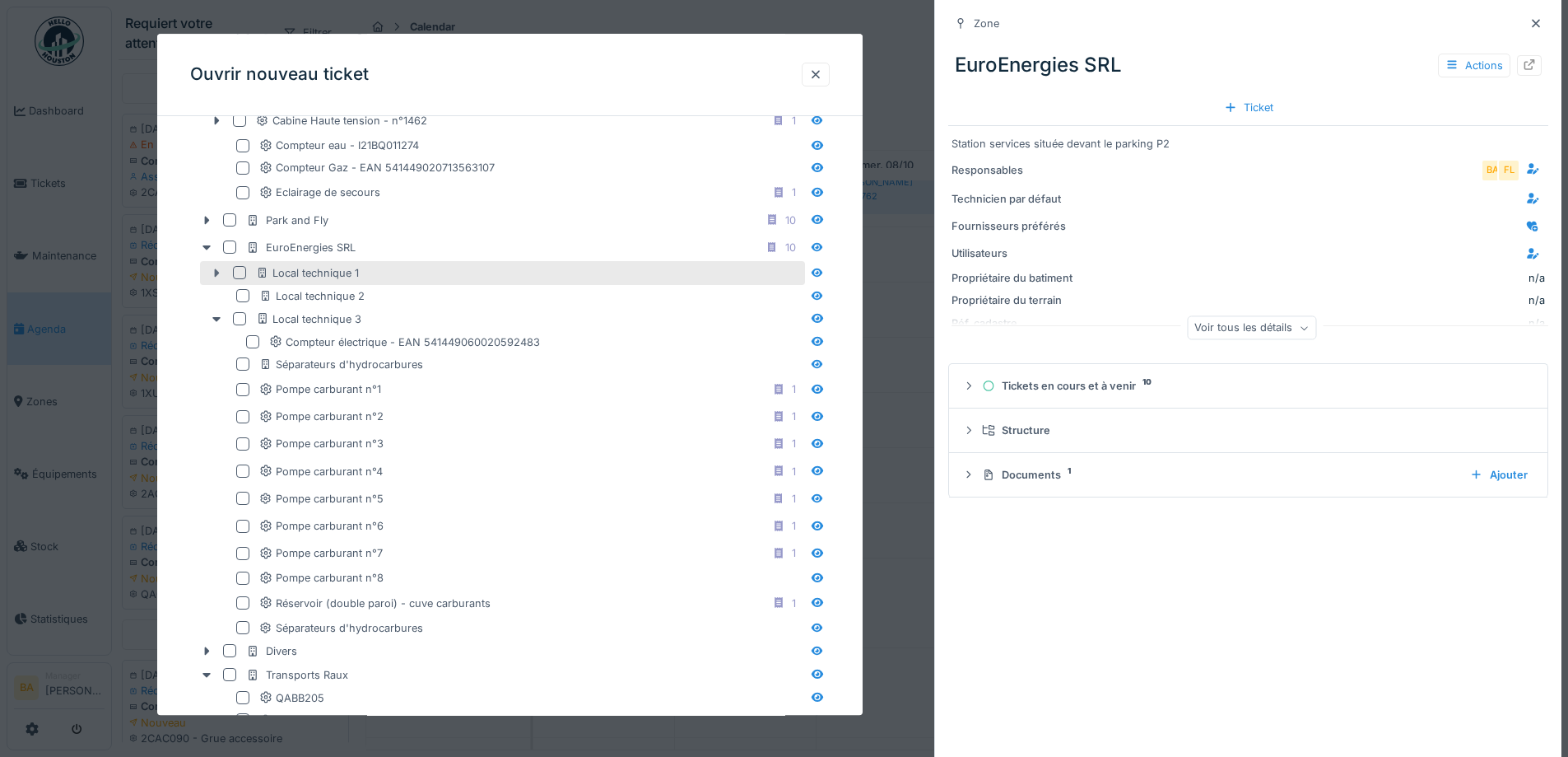
click at [216, 280] on div at bounding box center [216, 272] width 26 height 17
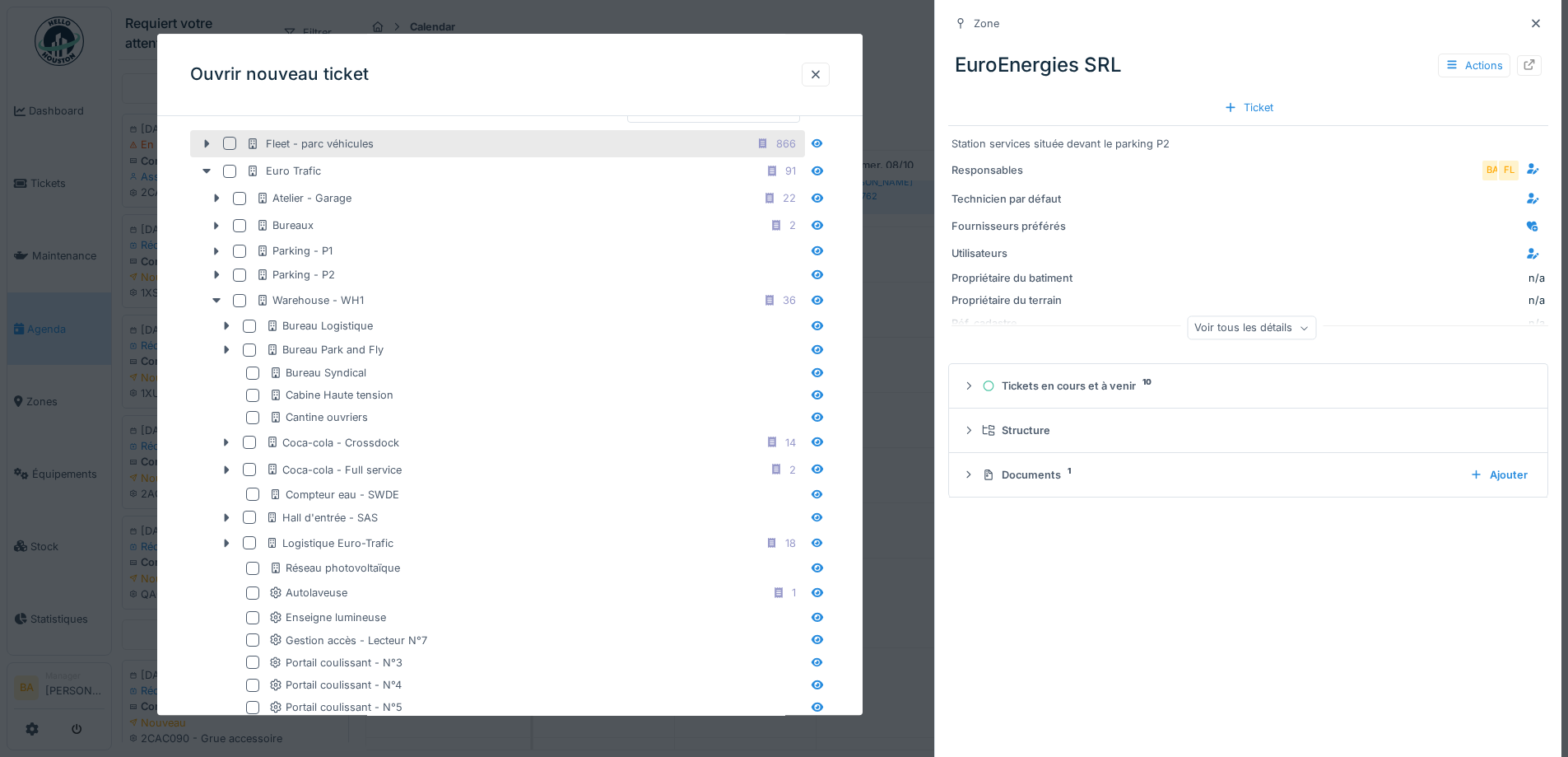
scroll to position [412, 0]
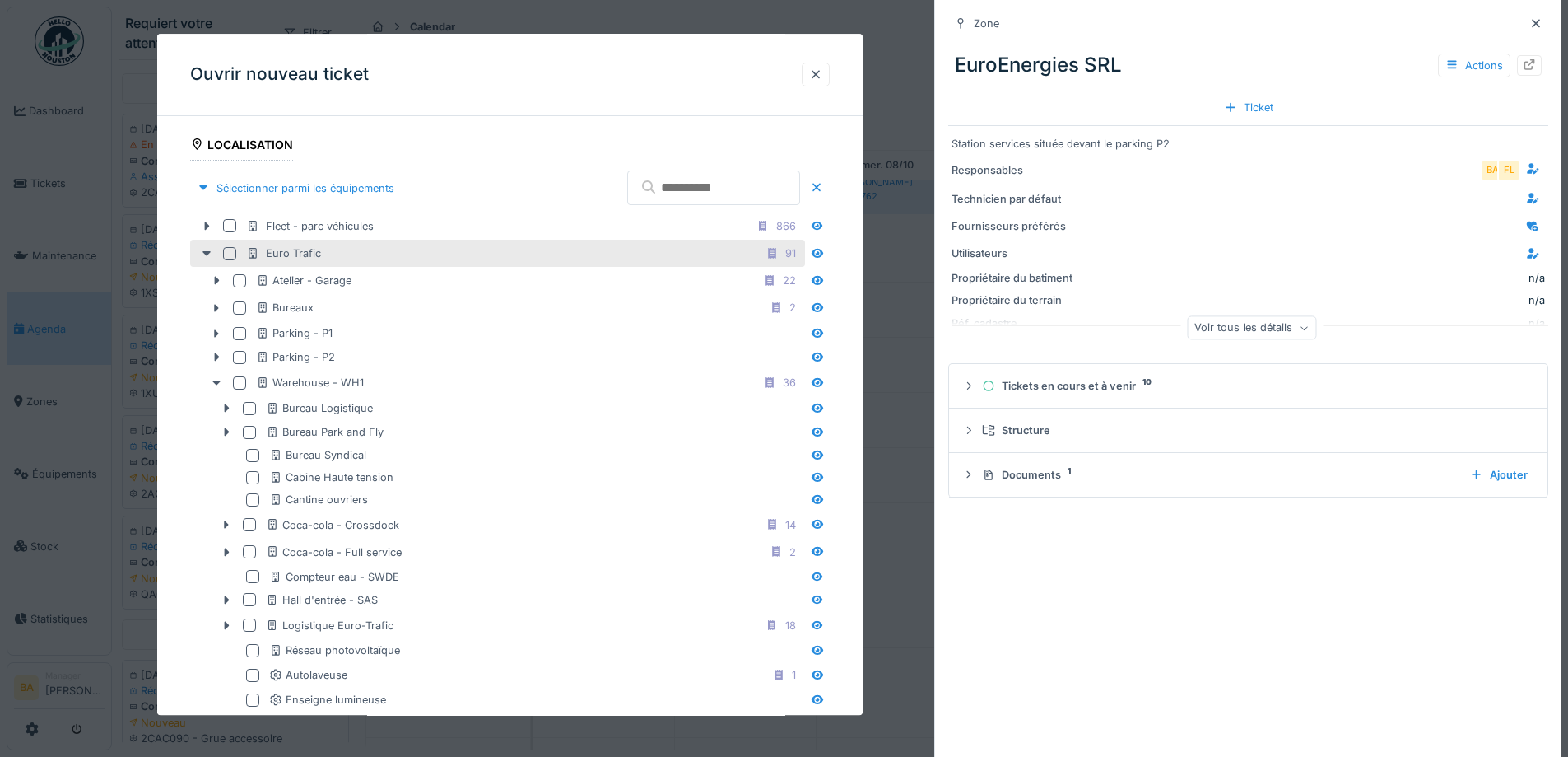
click at [231, 257] on div at bounding box center [229, 253] width 13 height 13
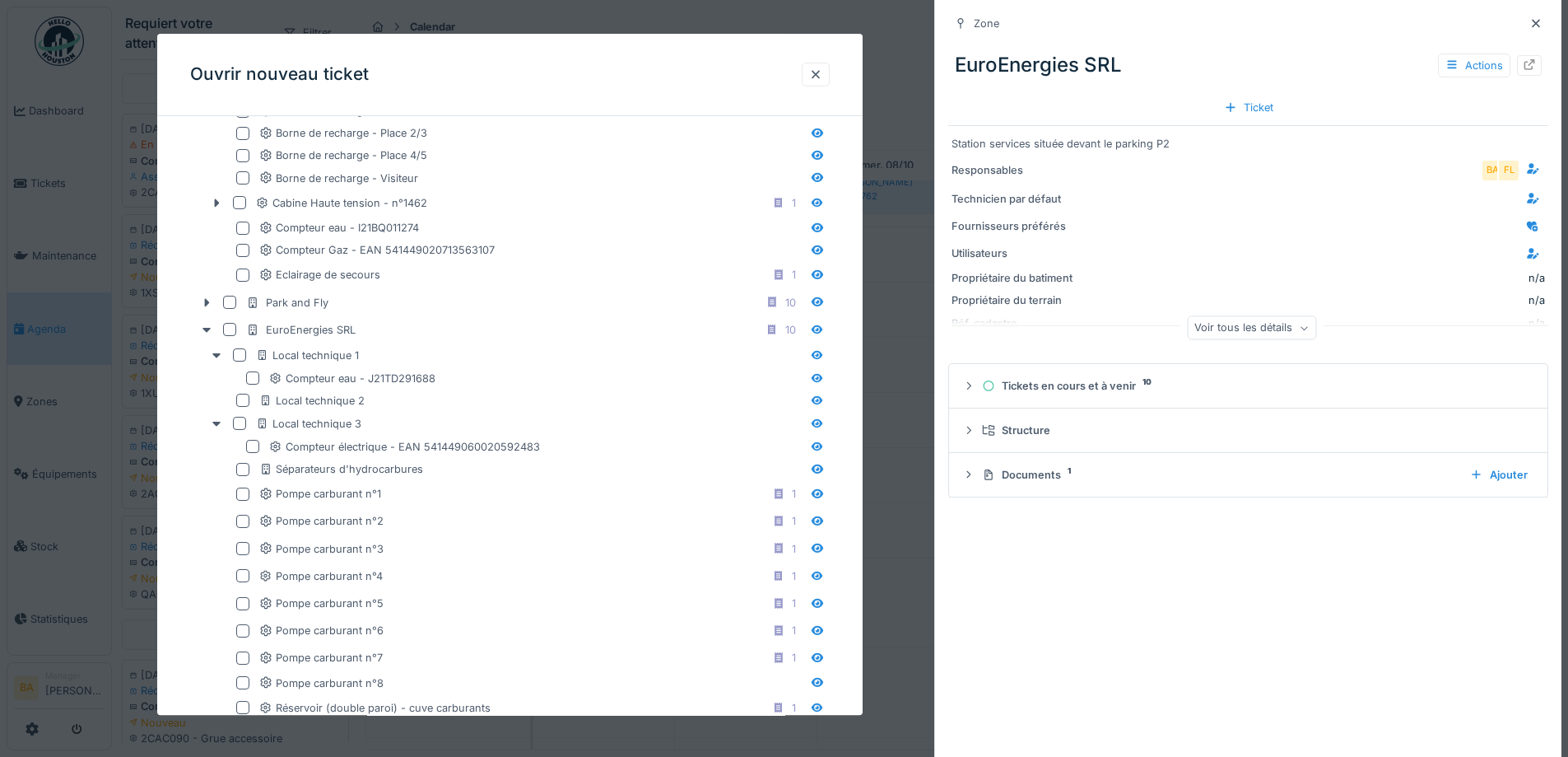
scroll to position [824, 0]
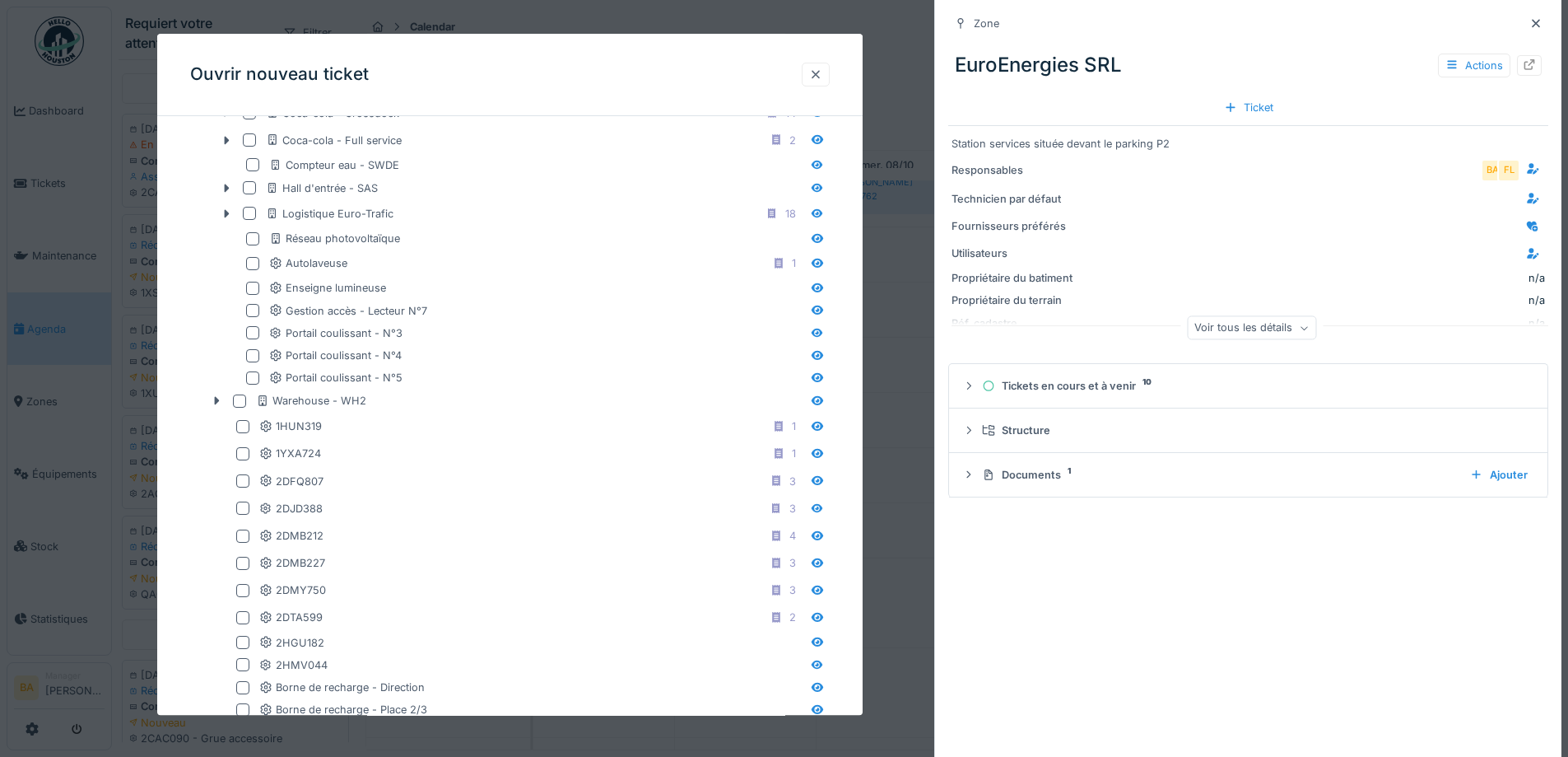
click at [816, 70] on div at bounding box center [816, 74] width 13 height 16
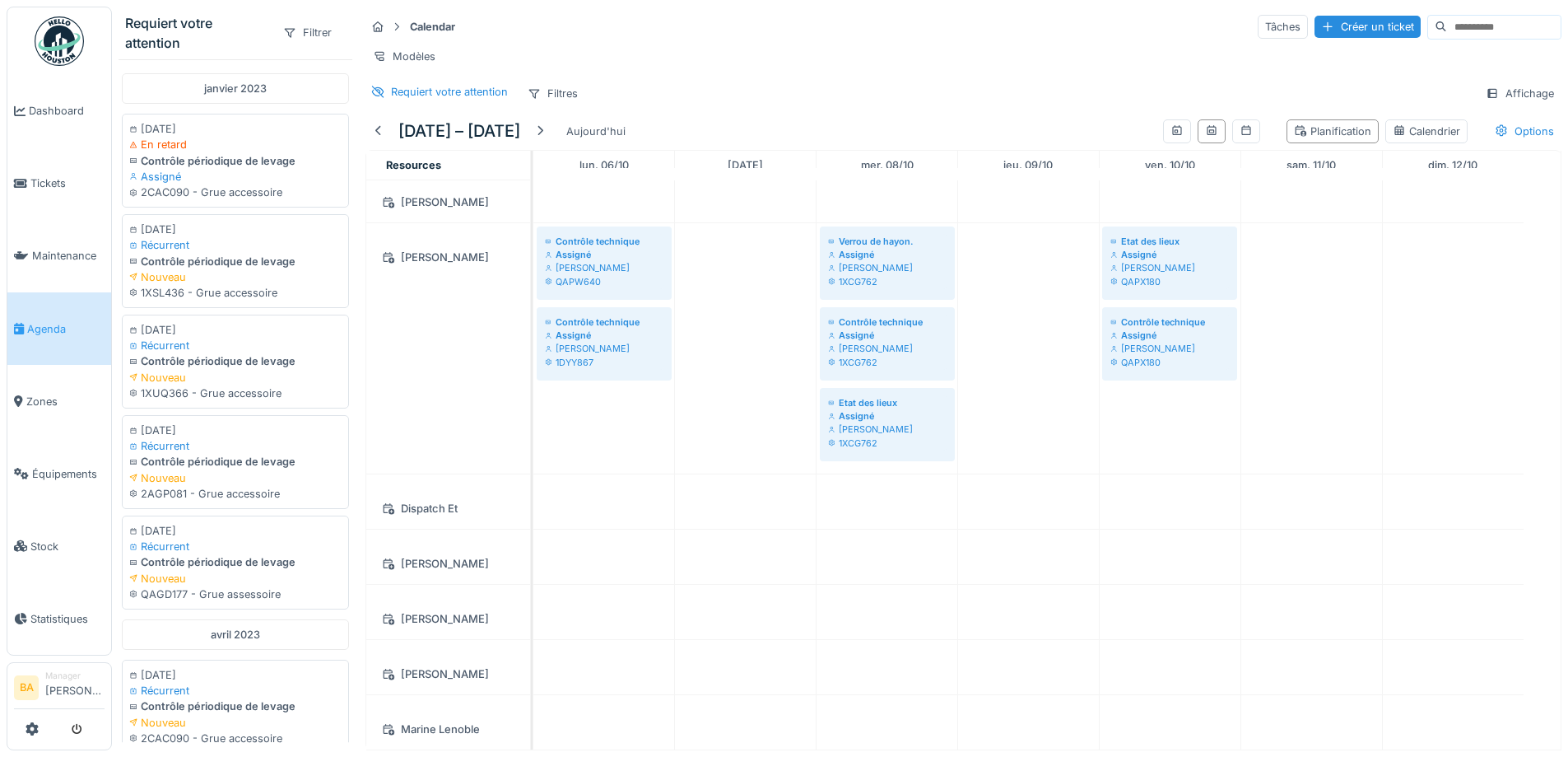
scroll to position [0, 0]
